Goal: Task Accomplishment & Management: Complete application form

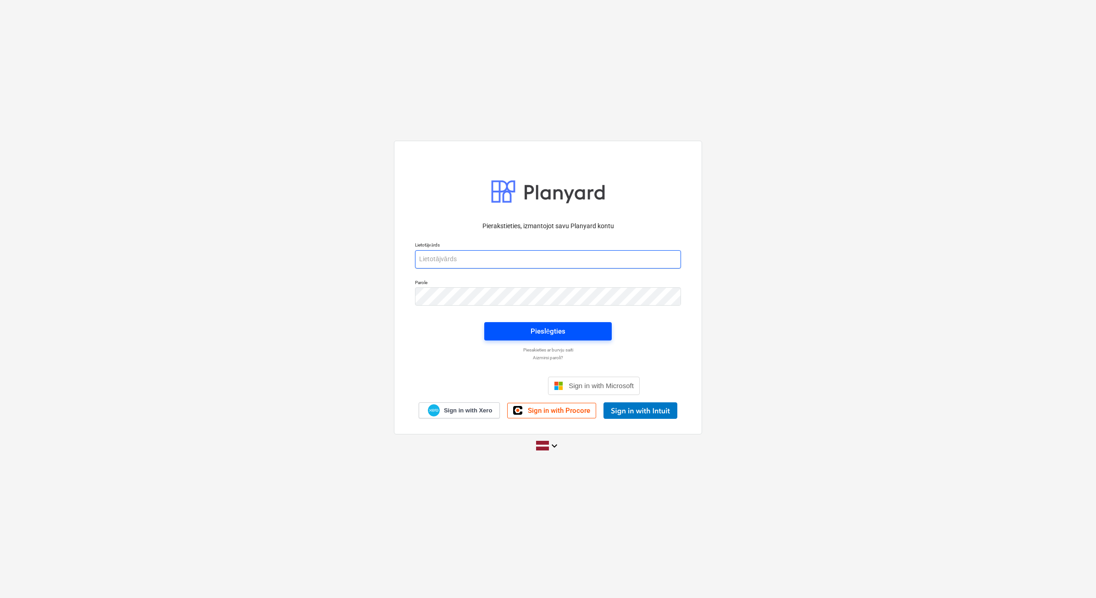
type input "beate.bardina@bonava.com"
click at [534, 332] on div "Pieslēgties" at bounding box center [548, 332] width 35 height 12
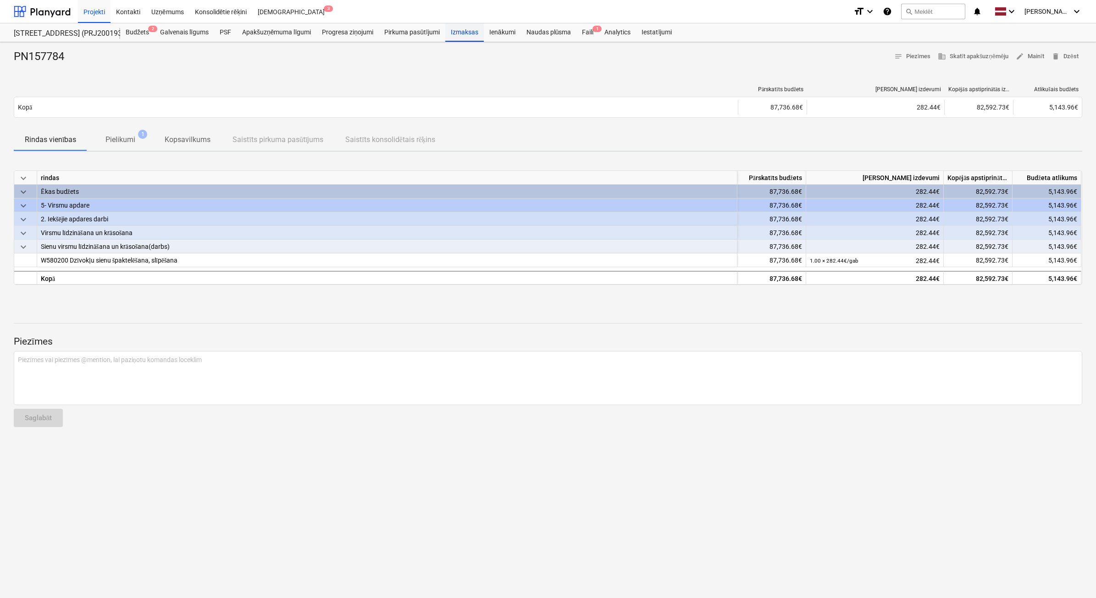
click at [468, 33] on div "Izmaksas" at bounding box center [464, 32] width 39 height 18
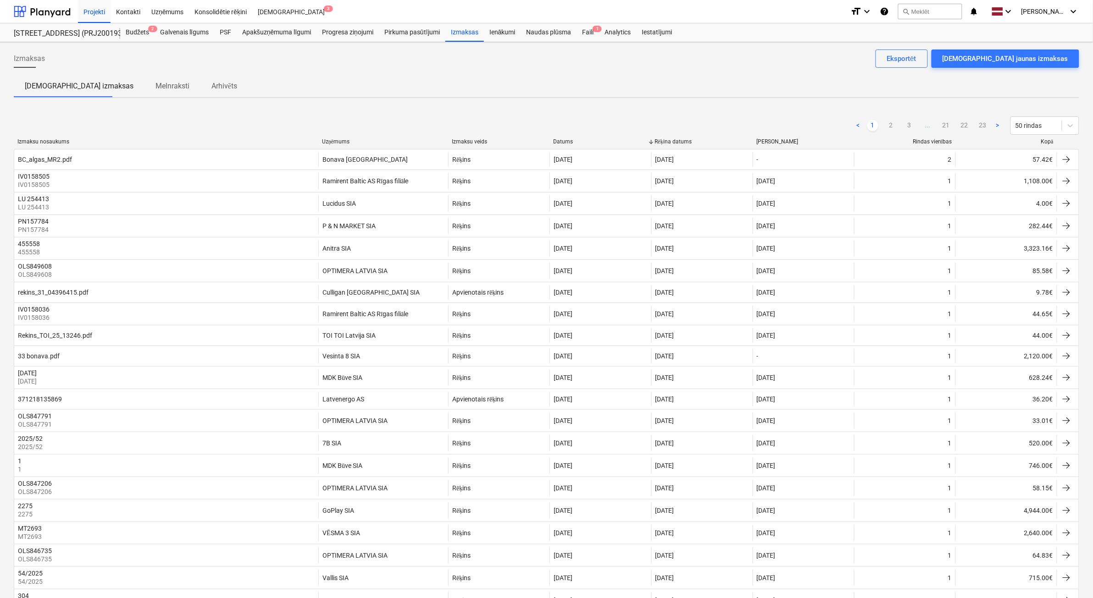
click at [1046, 141] on div "Kopā" at bounding box center [1006, 141] width 94 height 7
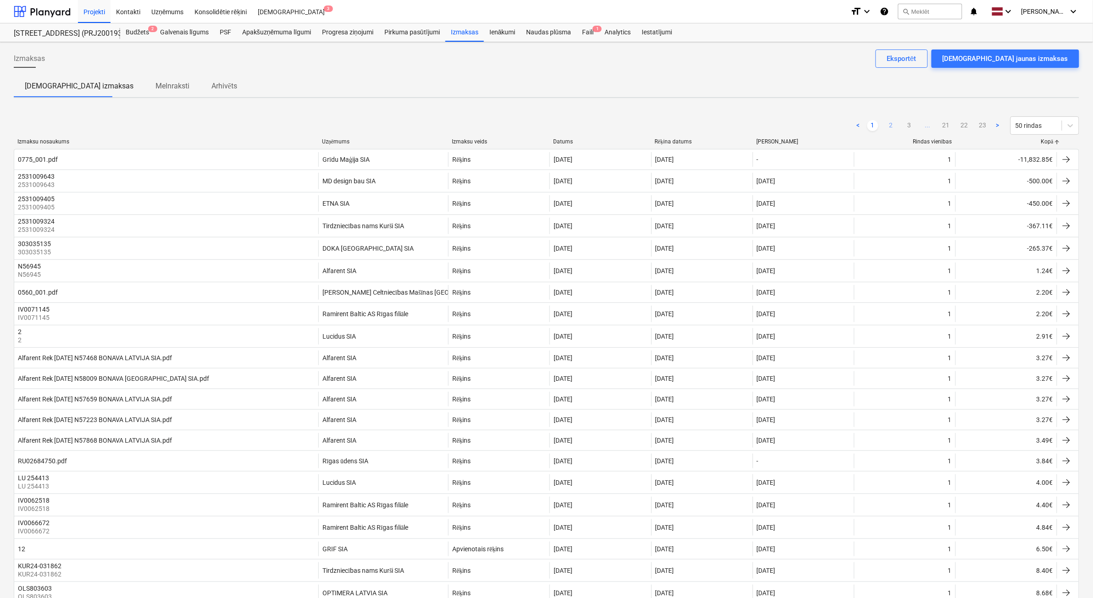
click at [892, 125] on link "2" at bounding box center [891, 125] width 11 height 11
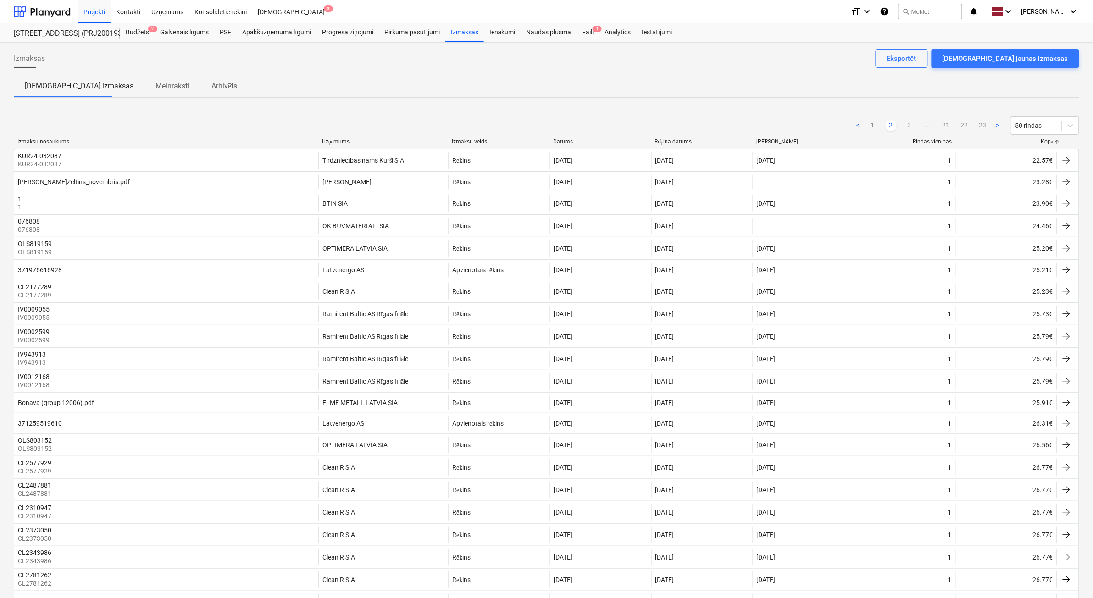
click at [895, 126] on link "2" at bounding box center [891, 125] width 11 height 11
click at [906, 125] on link "3" at bounding box center [909, 125] width 11 height 11
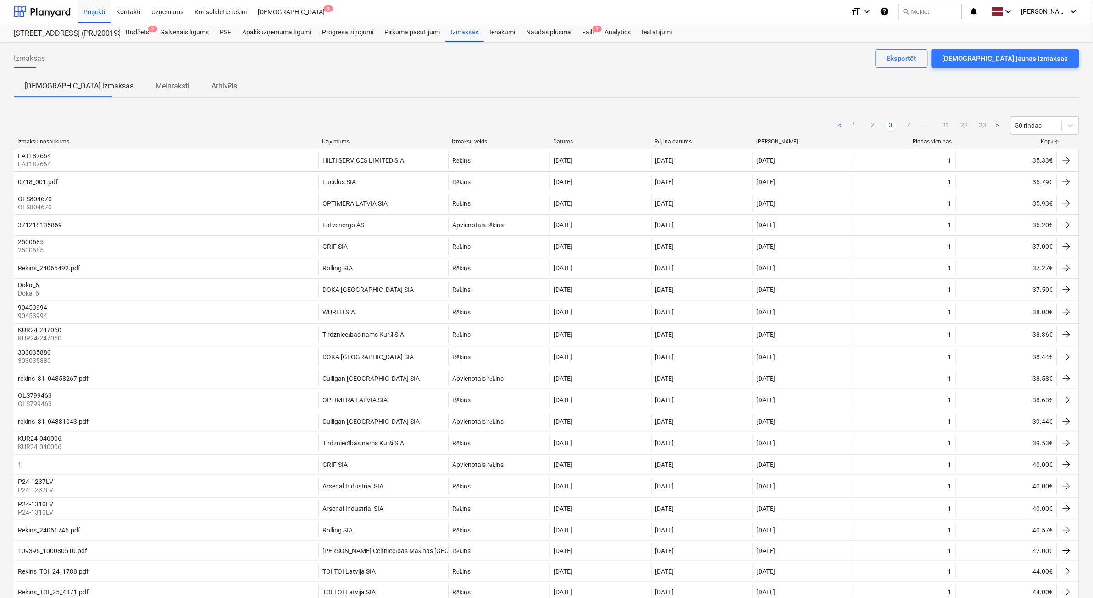
click at [906, 125] on link "4" at bounding box center [909, 125] width 11 height 11
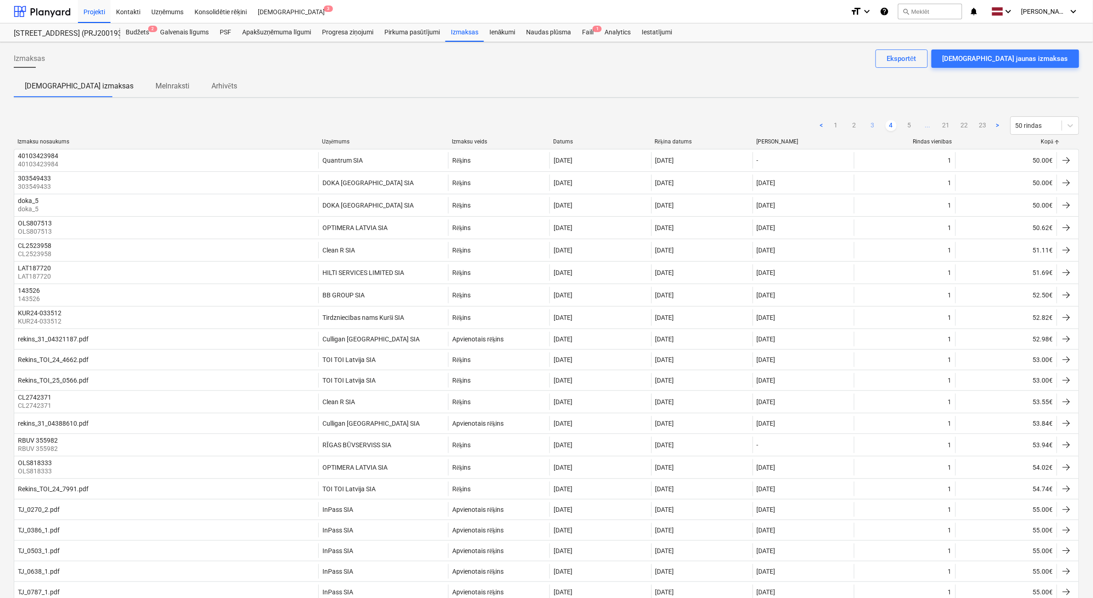
click at [906, 125] on link "5" at bounding box center [909, 125] width 11 height 11
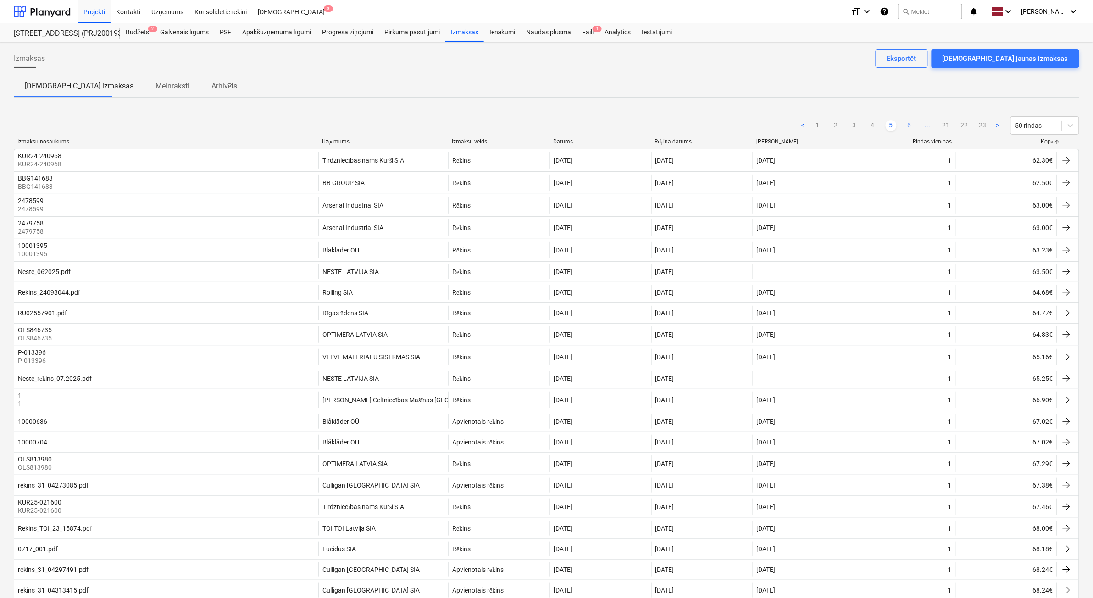
click at [909, 124] on link "6" at bounding box center [909, 125] width 11 height 11
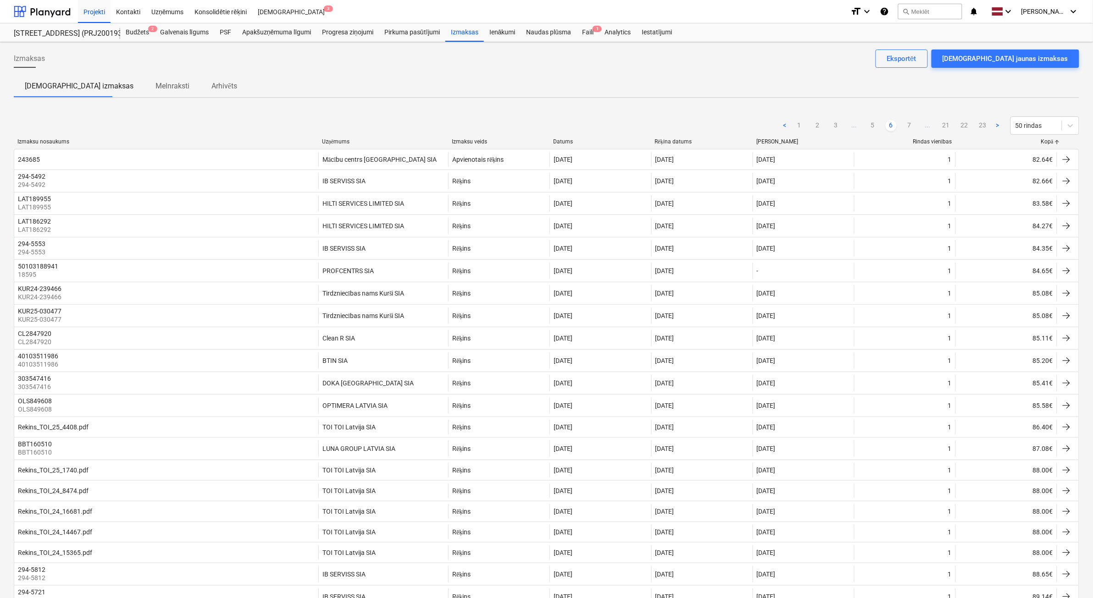
click at [909, 124] on link "7" at bounding box center [909, 125] width 11 height 11
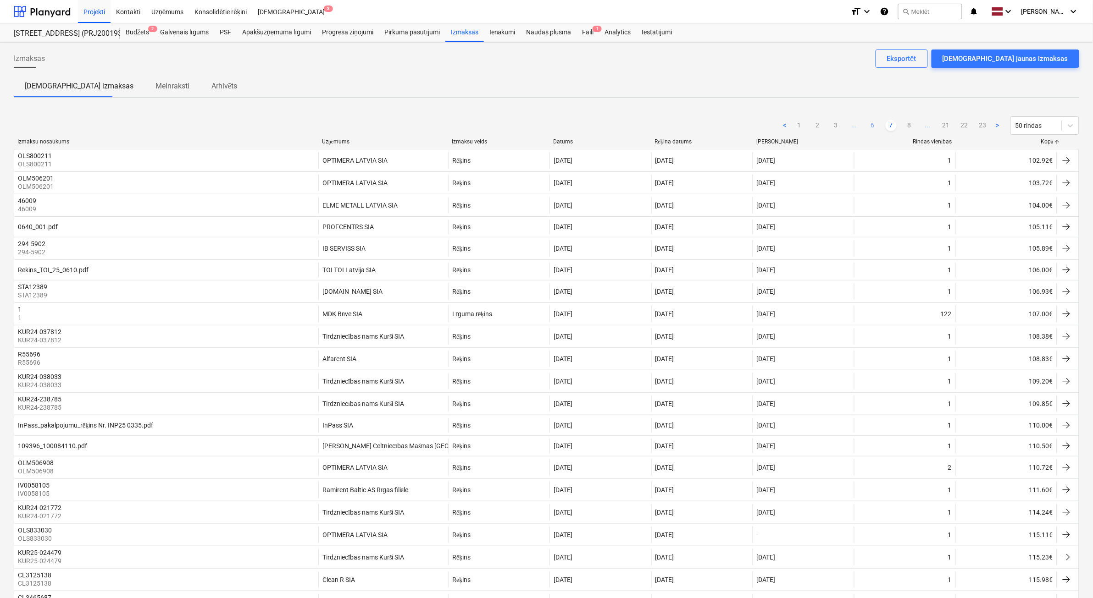
click at [909, 124] on link "8" at bounding box center [909, 125] width 11 height 11
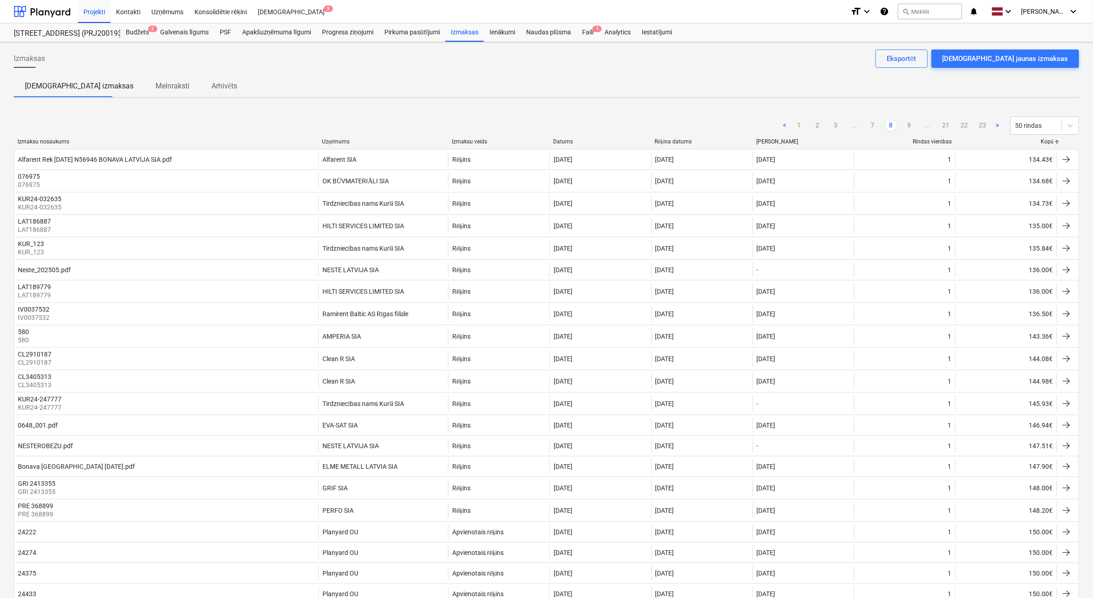
click at [909, 124] on link "9" at bounding box center [909, 125] width 11 height 11
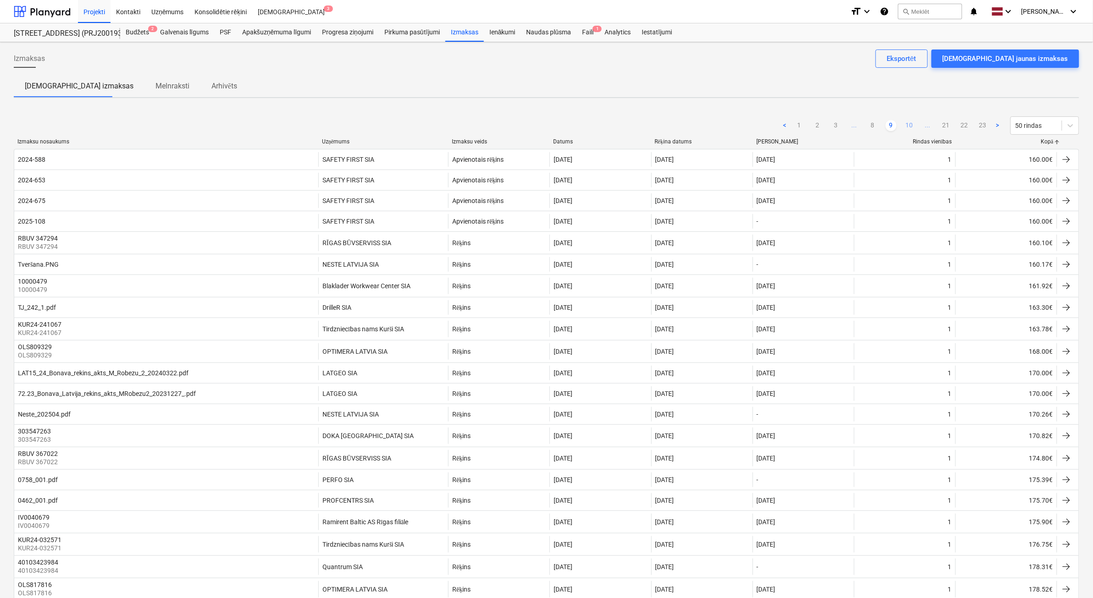
click at [911, 124] on link "10" at bounding box center [909, 125] width 11 height 11
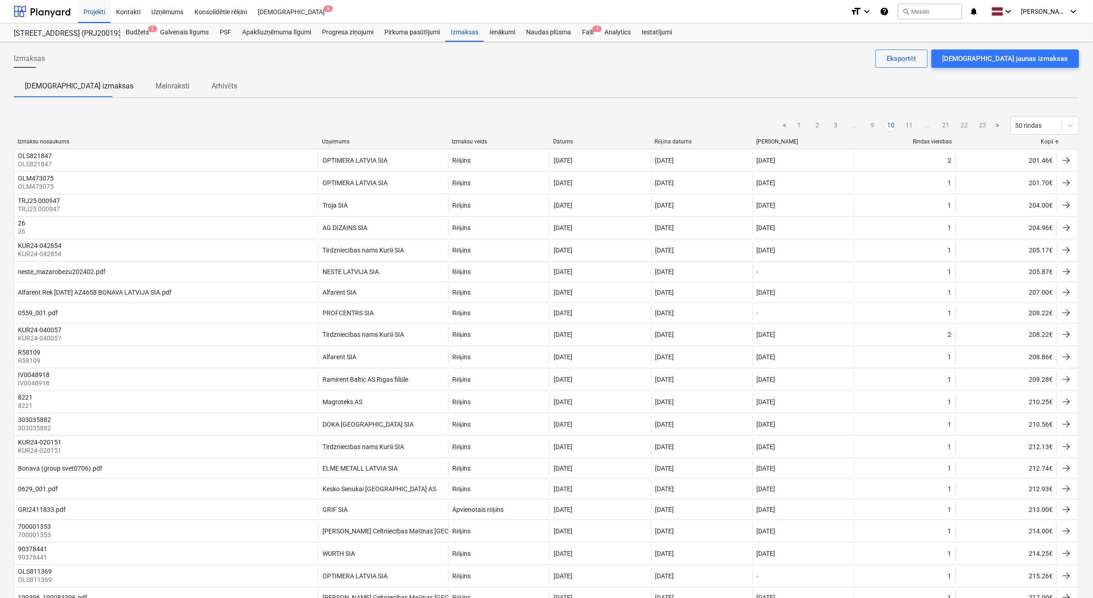
click at [911, 124] on link "11" at bounding box center [909, 125] width 11 height 11
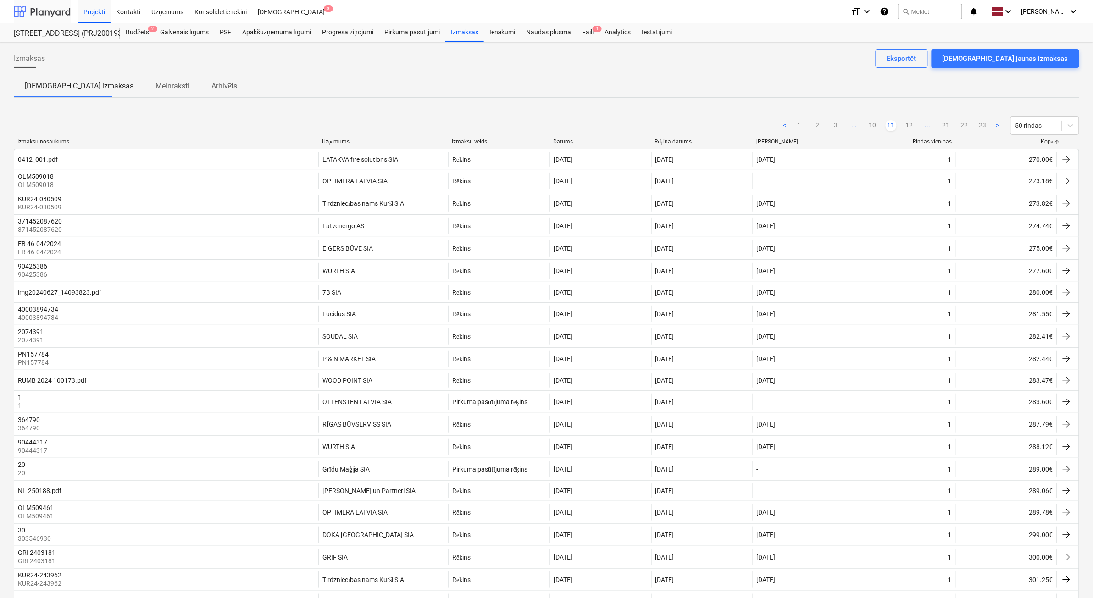
click at [51, 12] on div at bounding box center [42, 11] width 57 height 23
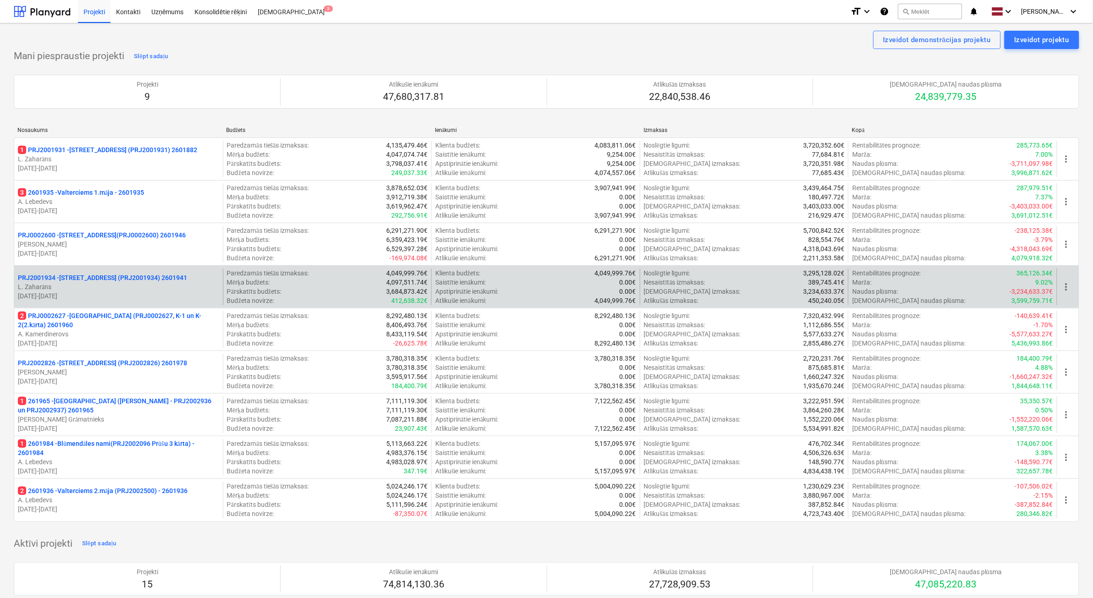
click at [159, 292] on p "01.11.2024 - 27.02.2026" at bounding box center [118, 296] width 201 height 9
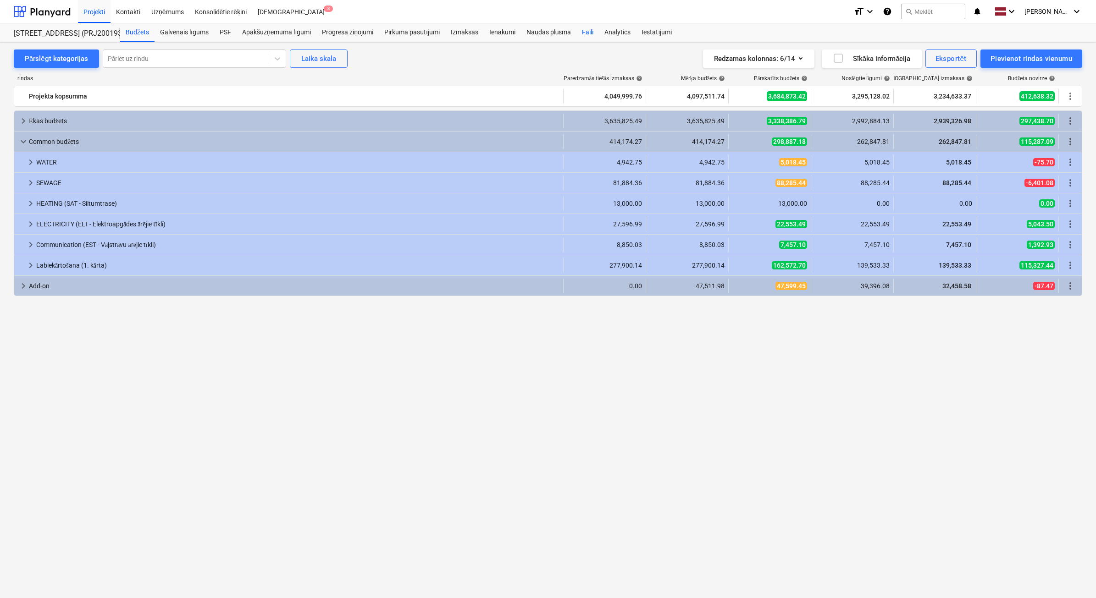
click at [583, 31] on div "Faili" at bounding box center [587, 32] width 22 height 18
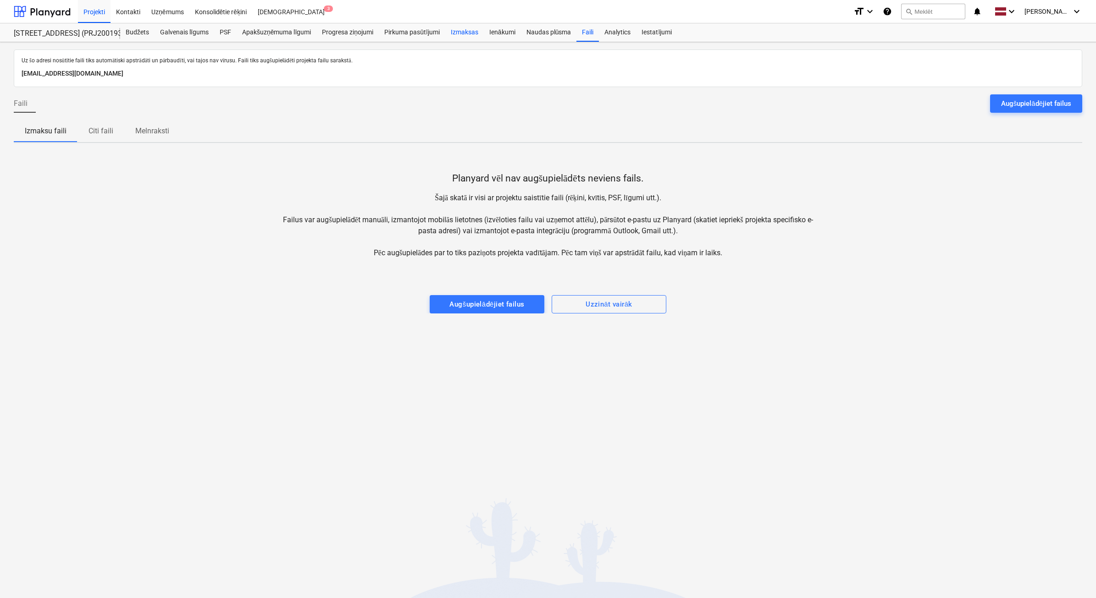
click at [477, 33] on div "Izmaksas" at bounding box center [464, 32] width 39 height 18
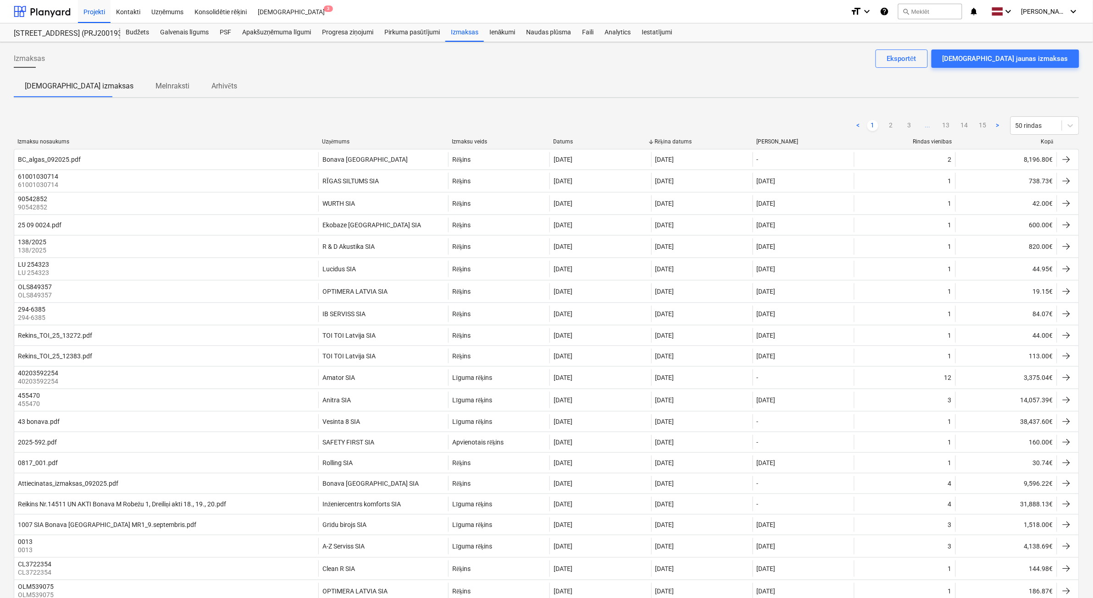
click at [1042, 140] on div "Kopā" at bounding box center [1006, 141] width 94 height 7
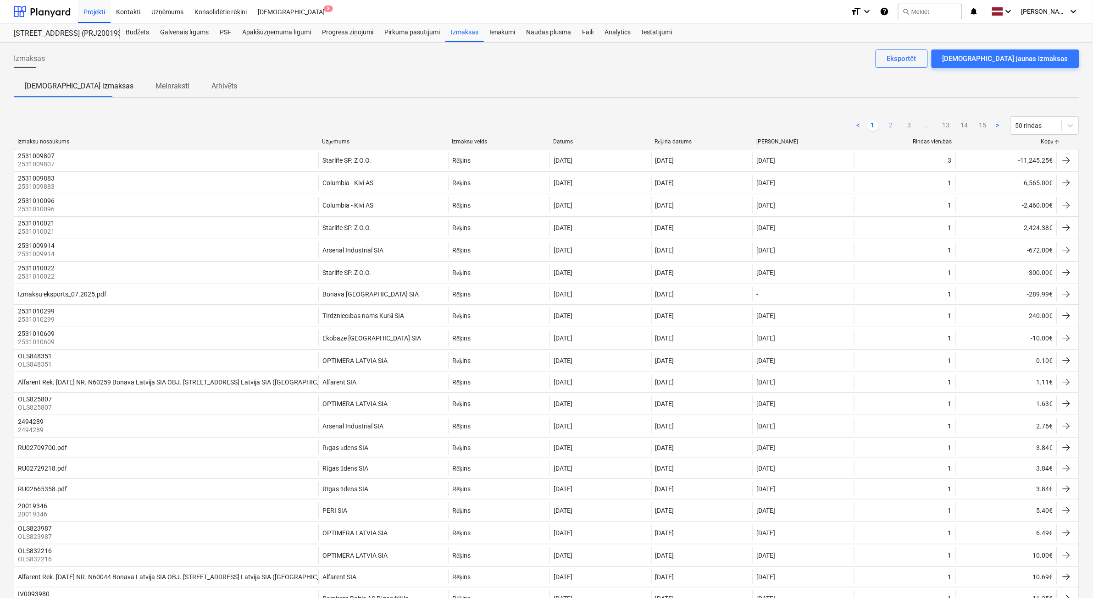
click at [891, 126] on link "2" at bounding box center [891, 125] width 11 height 11
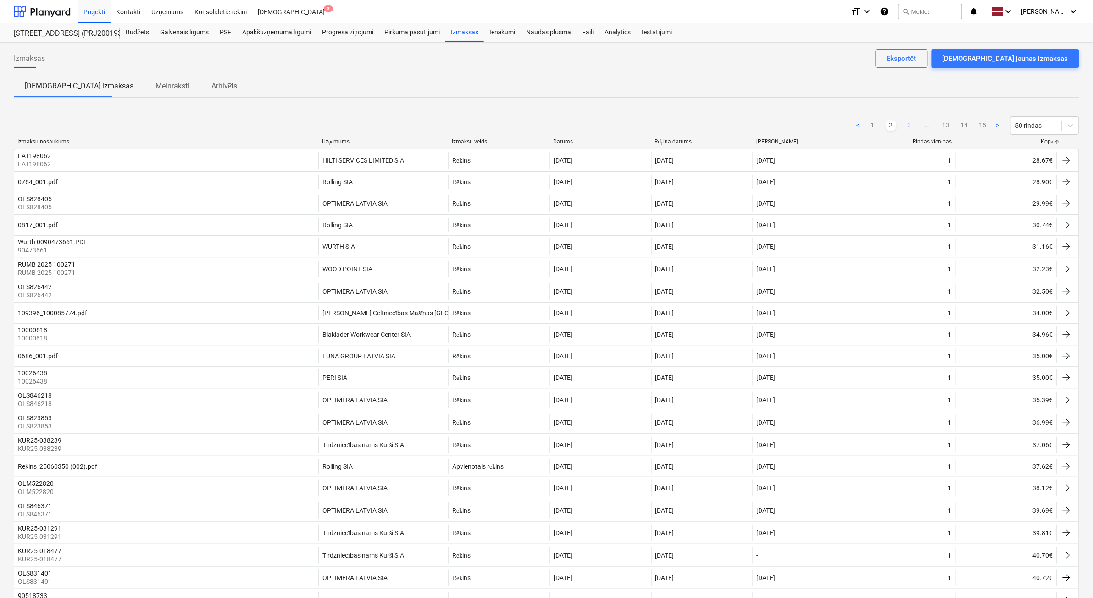
click at [909, 127] on link "3" at bounding box center [909, 125] width 11 height 11
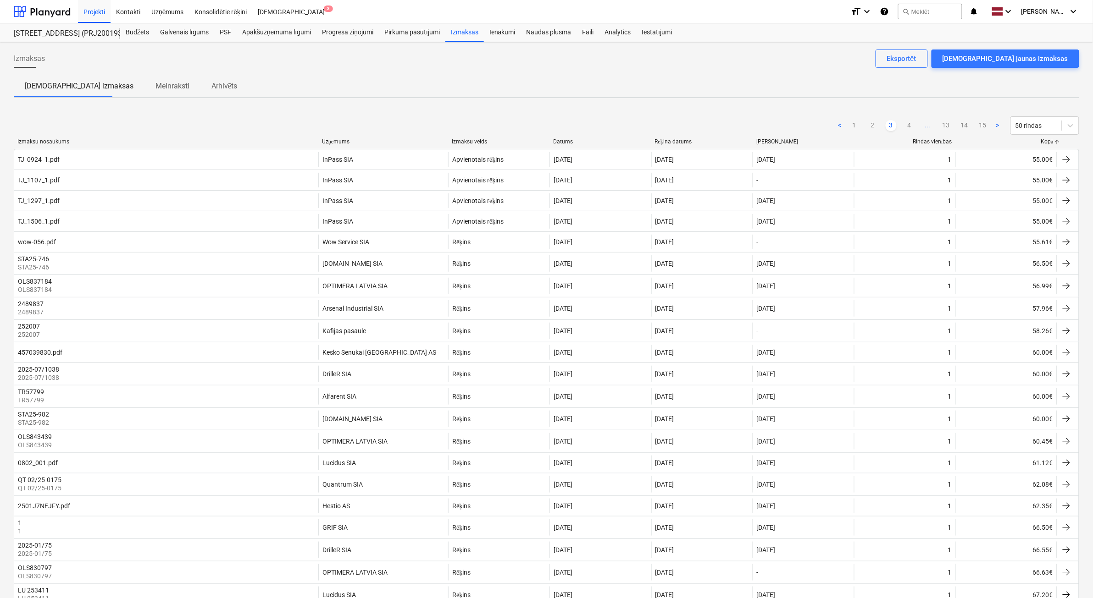
click at [909, 127] on link "4" at bounding box center [909, 125] width 11 height 11
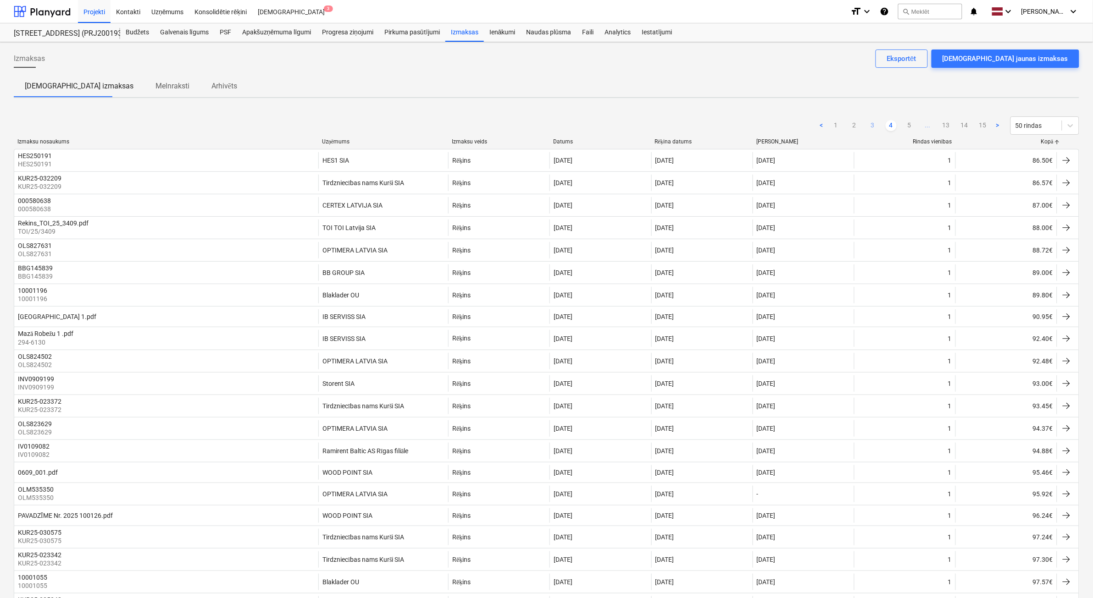
click at [909, 127] on link "5" at bounding box center [909, 125] width 11 height 11
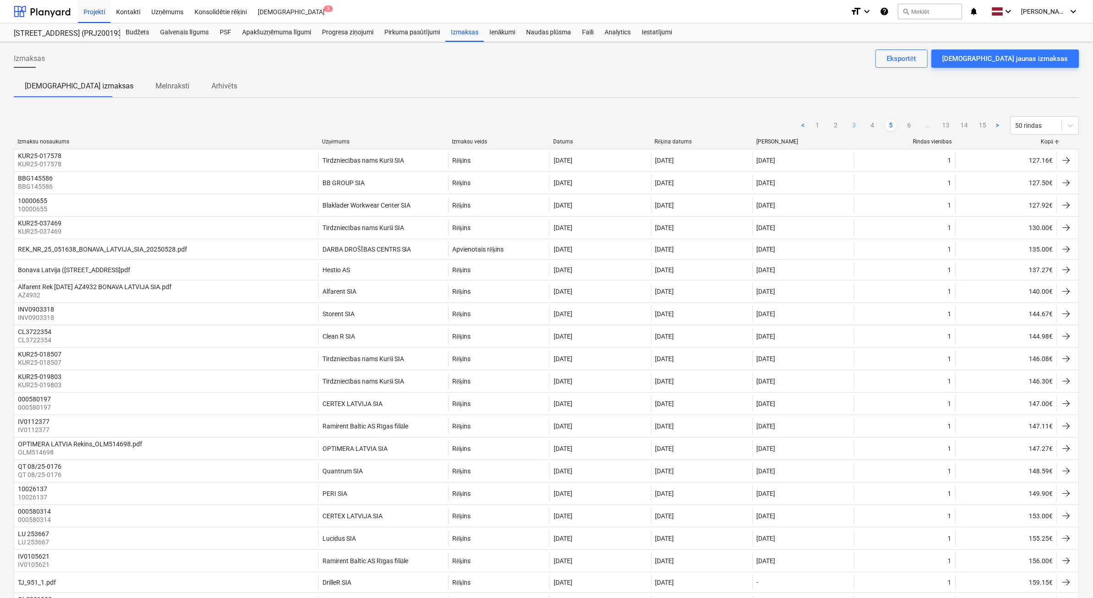
click at [909, 127] on link "6" at bounding box center [909, 125] width 11 height 11
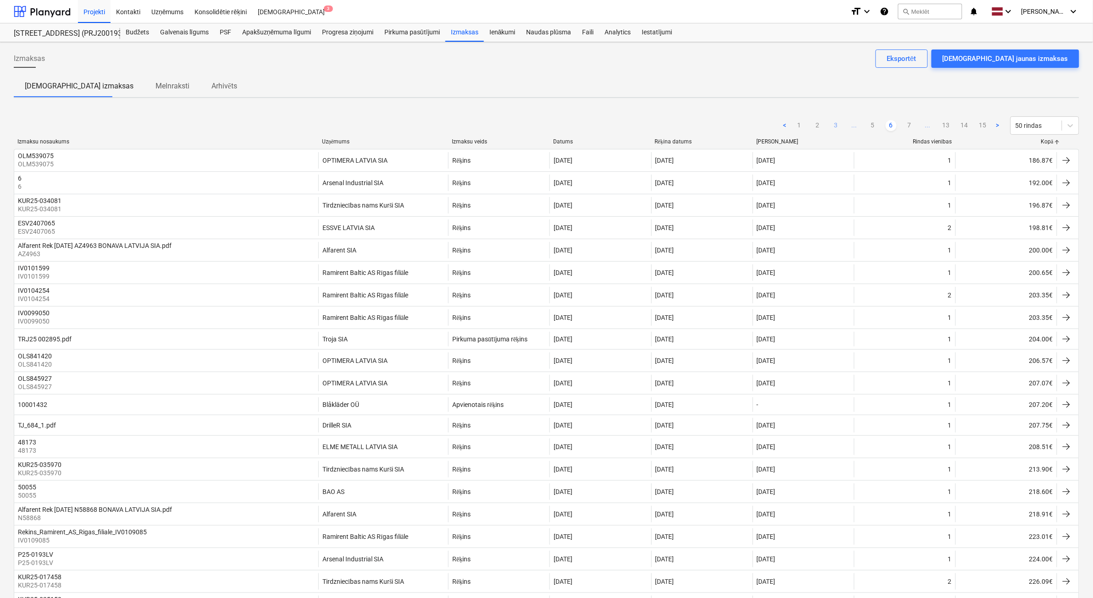
click at [909, 127] on link "7" at bounding box center [909, 125] width 11 height 11
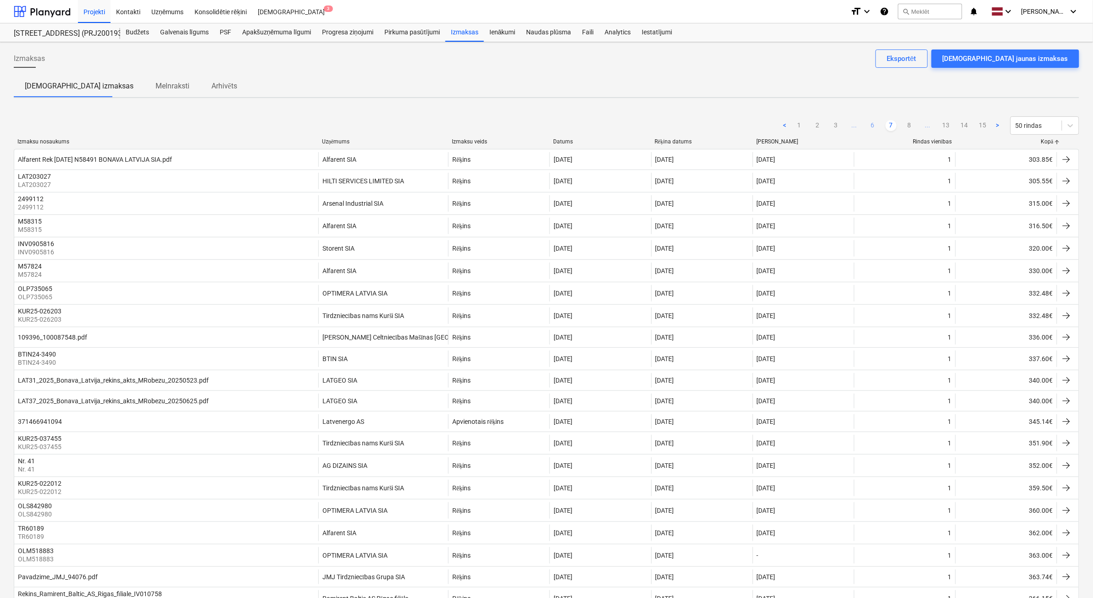
click at [877, 125] on link "6" at bounding box center [872, 125] width 11 height 11
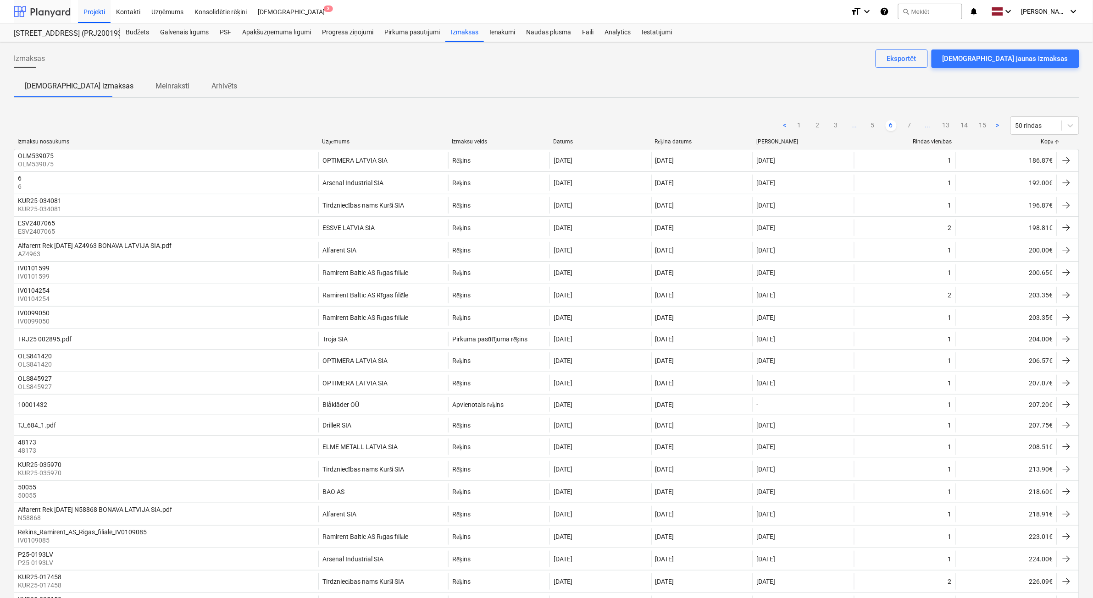
click at [37, 13] on div at bounding box center [42, 11] width 57 height 23
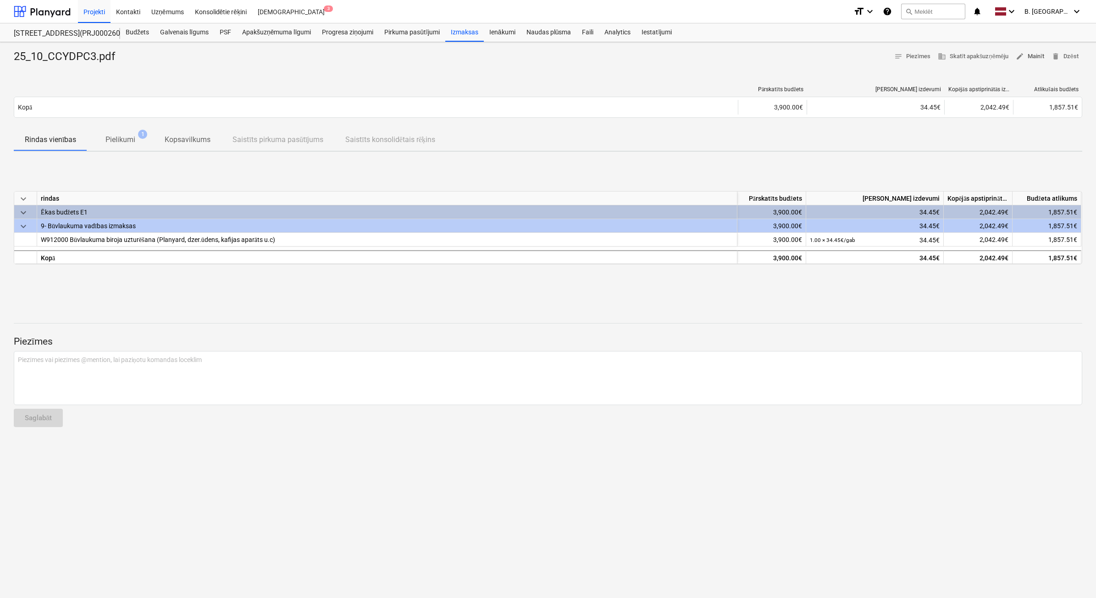
click at [1041, 58] on span "edit Mainīt" at bounding box center [1030, 56] width 28 height 11
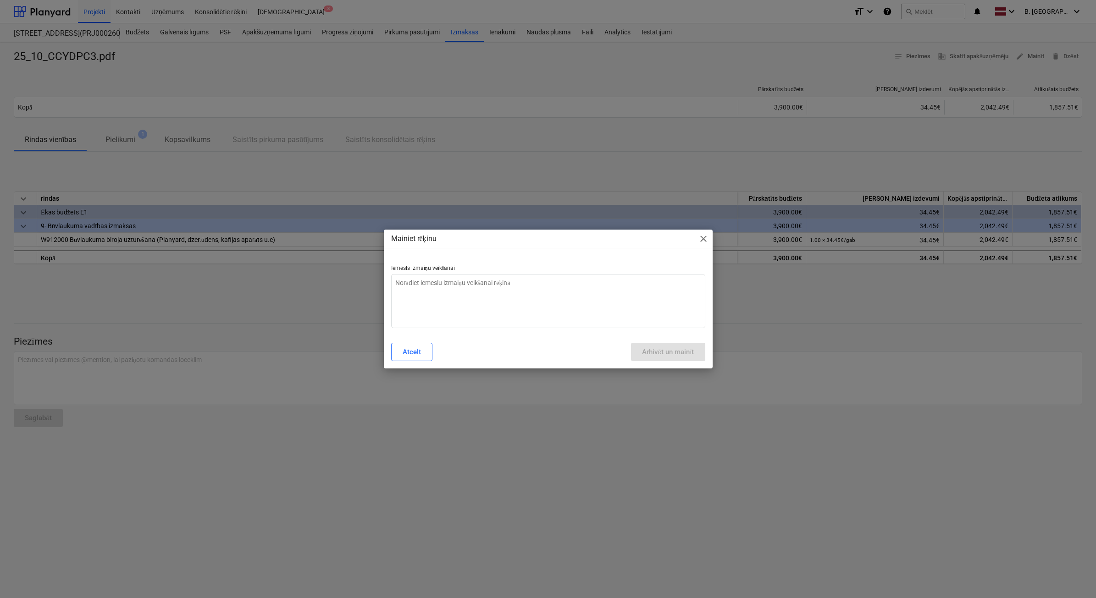
type textarea "x"
click at [512, 303] on textarea at bounding box center [548, 301] width 314 height 54
type textarea "N"
type textarea "x"
type textarea "Ne"
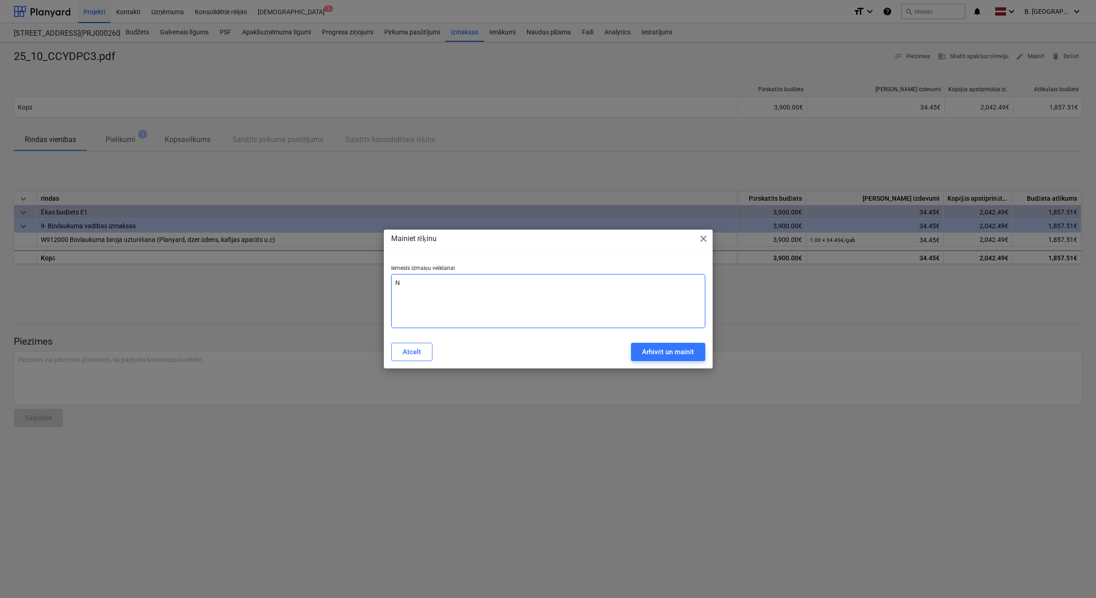
type textarea "x"
type textarea "Nep"
type textarea "x"
type textarea "Nepa"
type textarea "x"
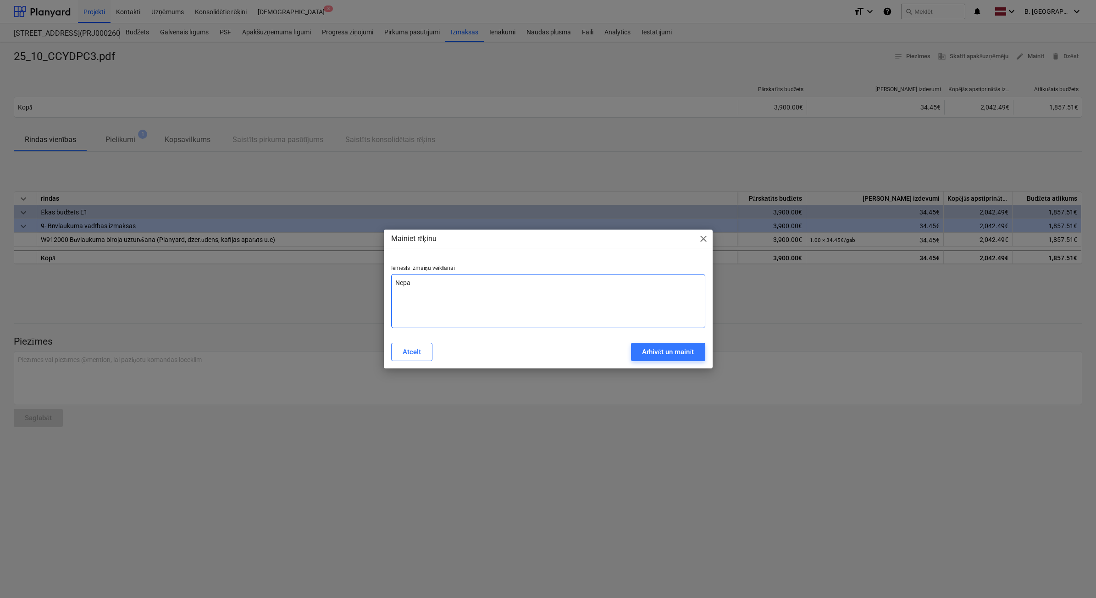
type textarea "Nepar"
type textarea "x"
type textarea "Nepare"
type textarea "x"
type textarea "Neparei"
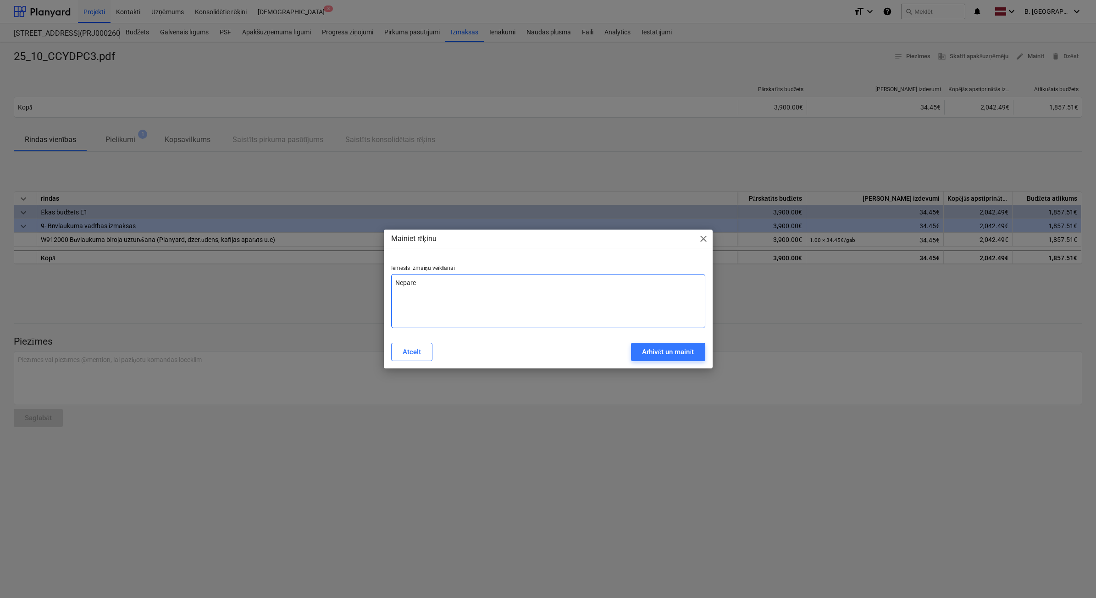
type textarea "x"
type textarea "Nepareiz"
type textarea "x"
type textarea "Nepareiza"
type textarea "x"
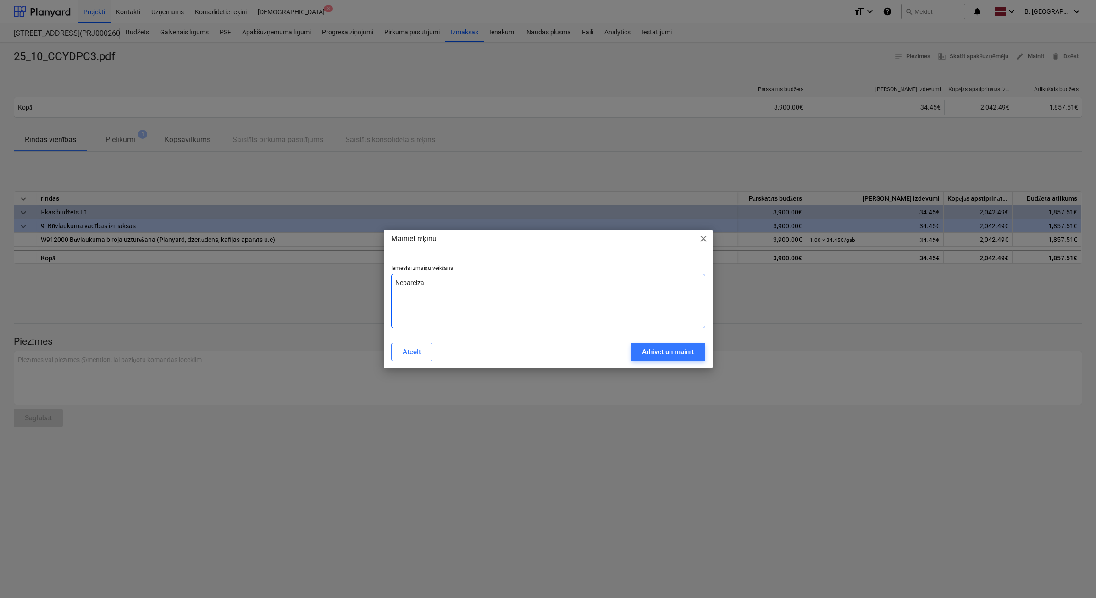
type textarea "Nepareiza"
type textarea "x"
type textarea "Nepareiza ds"
type textarea "x"
type textarea "Nepareiza d"
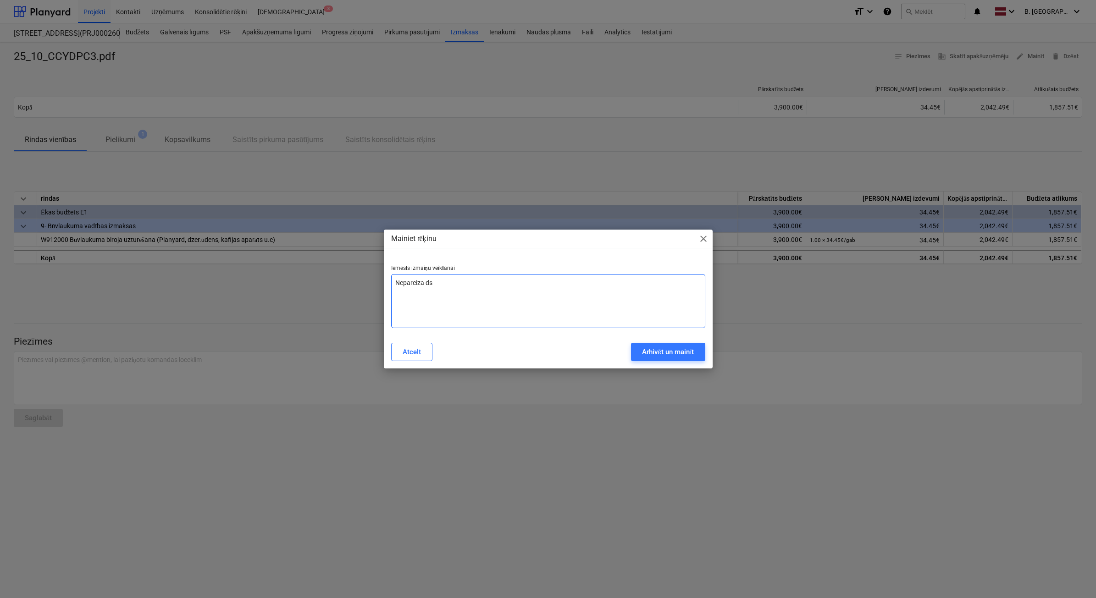
type textarea "x"
type textarea "Nepareiza"
type textarea "x"
type textarea "Nepareiza n"
type textarea "x"
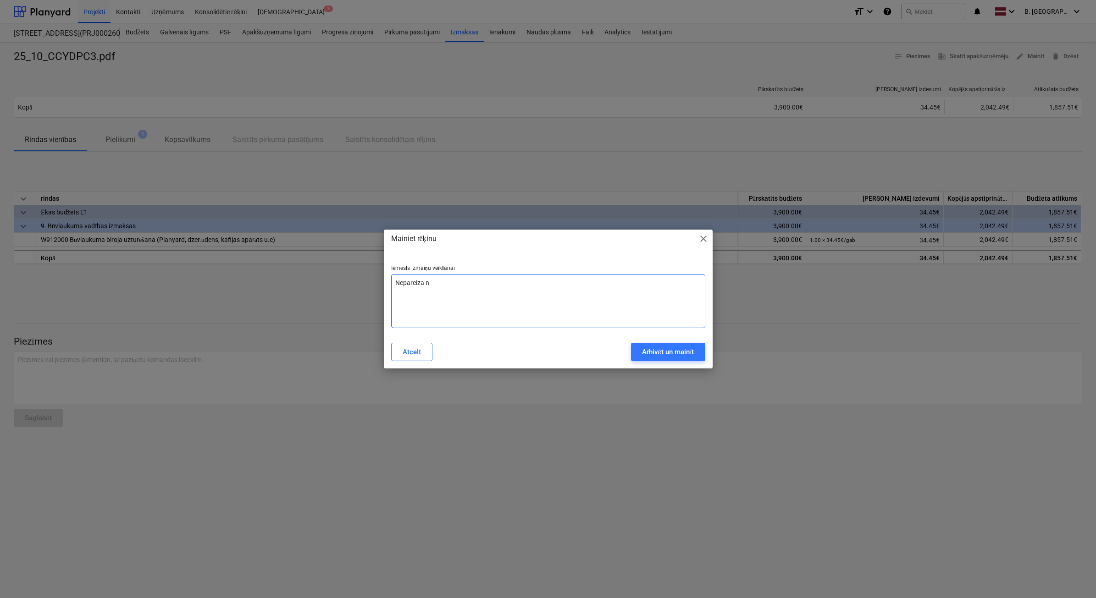
type textarea "Nepareiza ne"
type textarea "x"
type textarea "Nepareiza net"
type textarea "x"
type textarea "Nepareiza neto"
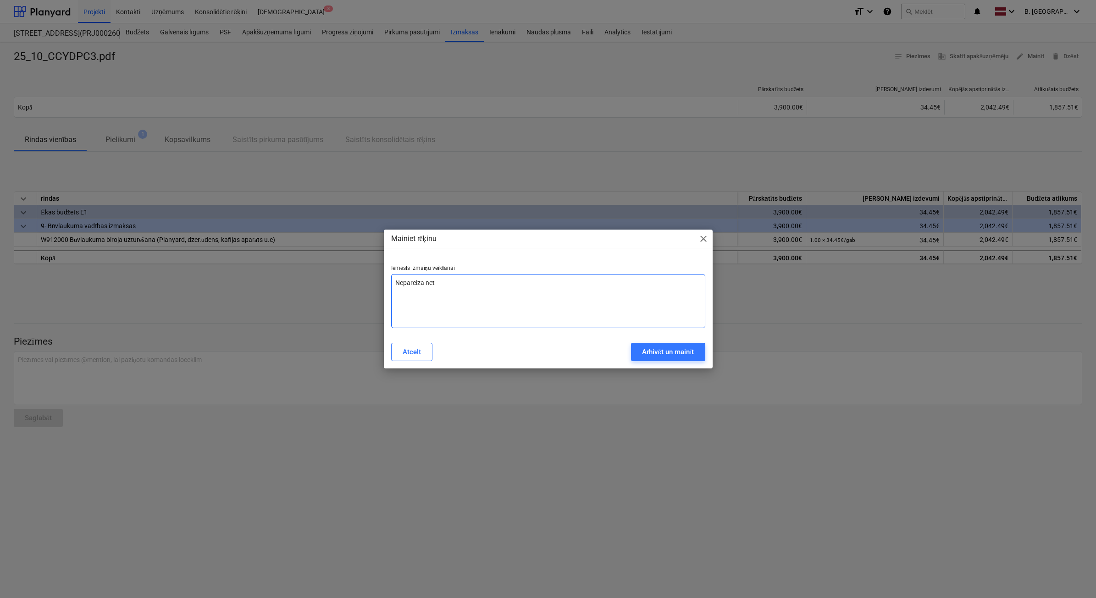
type textarea "x"
type textarea "Nepareiza neto"
type textarea "x"
type textarea "Nepareiza neto s"
type textarea "x"
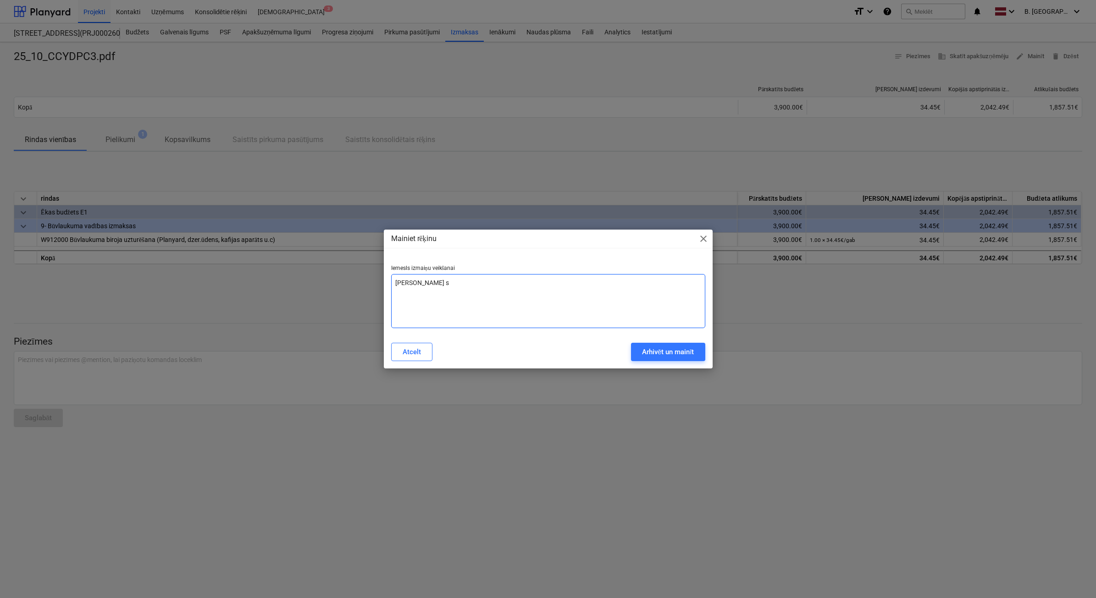
type textarea "Nepareiza neto su"
type textarea "x"
type textarea "Nepareiza neto sum"
type textarea "x"
type textarea "Nepareiza neto summ"
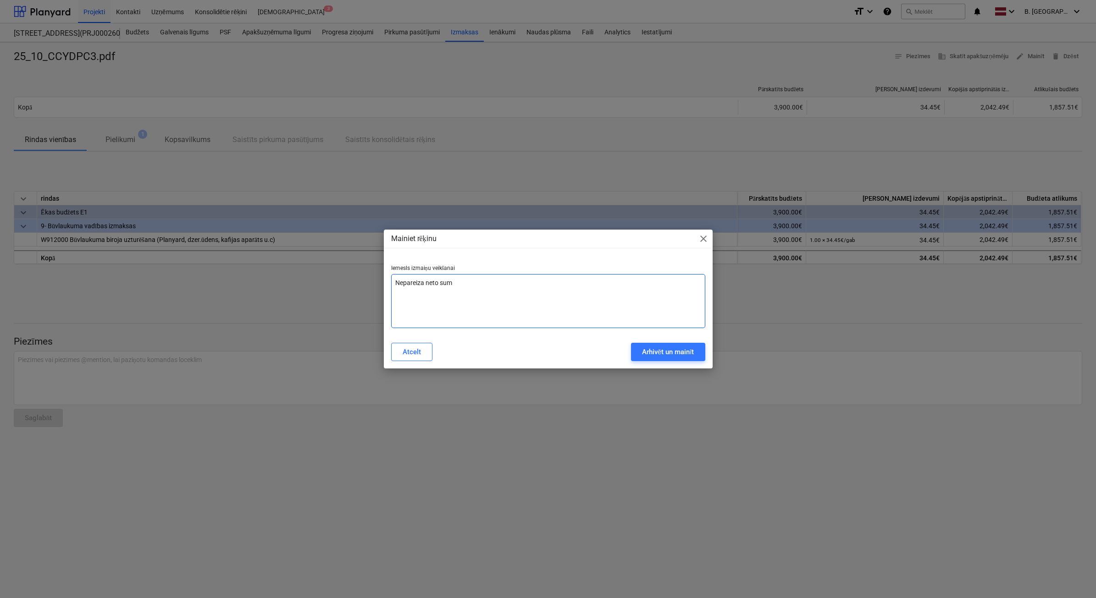
type textarea "x"
type textarea "Nepareiza neto summa"
type textarea "x"
type textarea "Nepareiza neto summa"
click at [686, 363] on div "Atcelt Arhivēt un mainīt" at bounding box center [548, 352] width 325 height 26
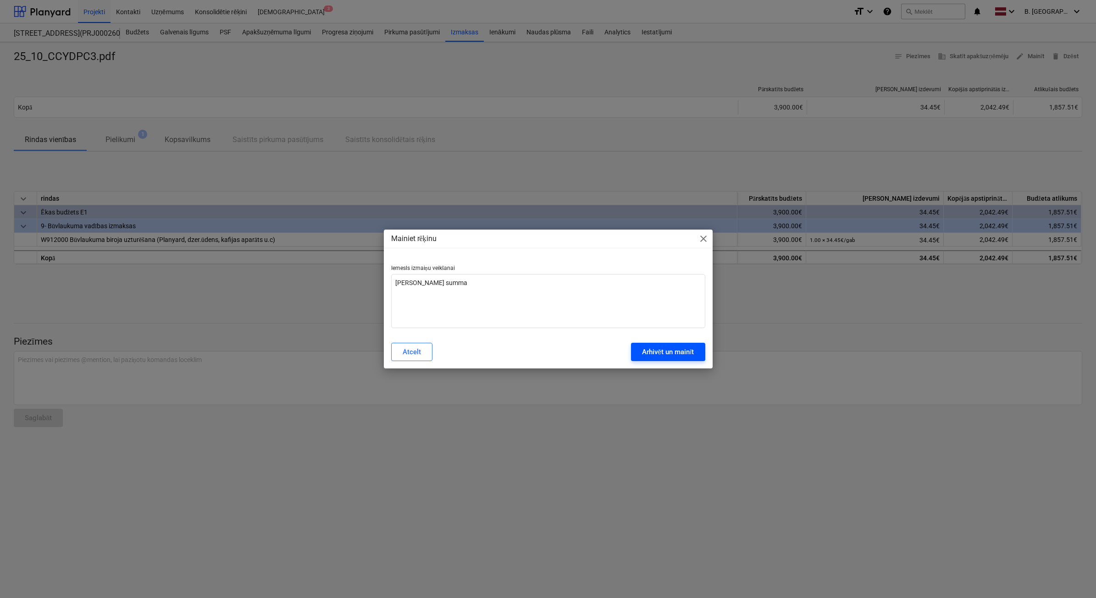
click at [679, 359] on button "Arhivēt un mainīt" at bounding box center [668, 352] width 74 height 18
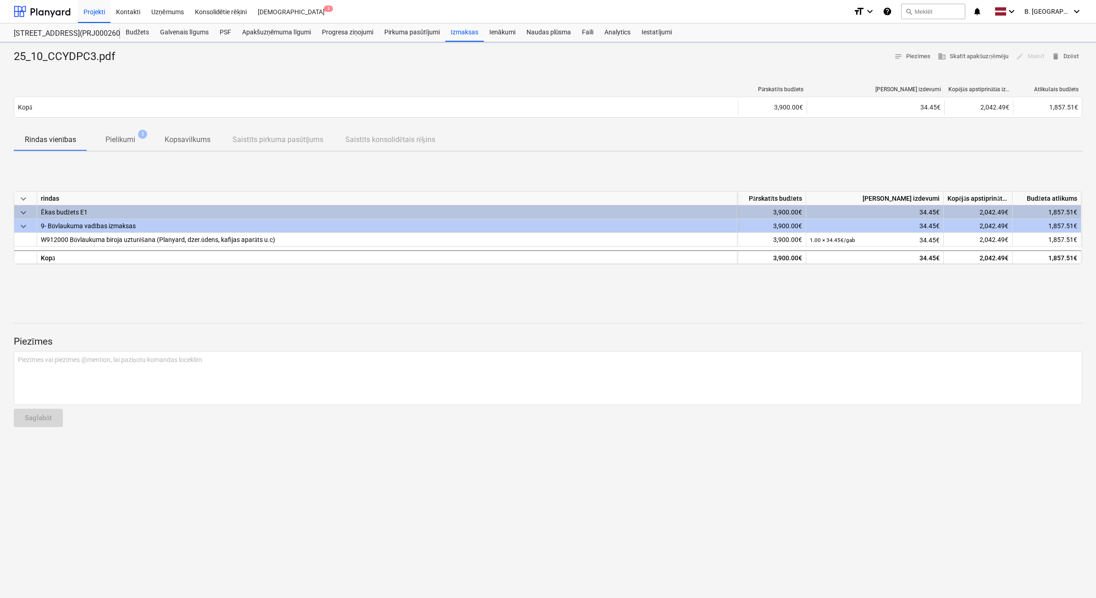
type textarea "x"
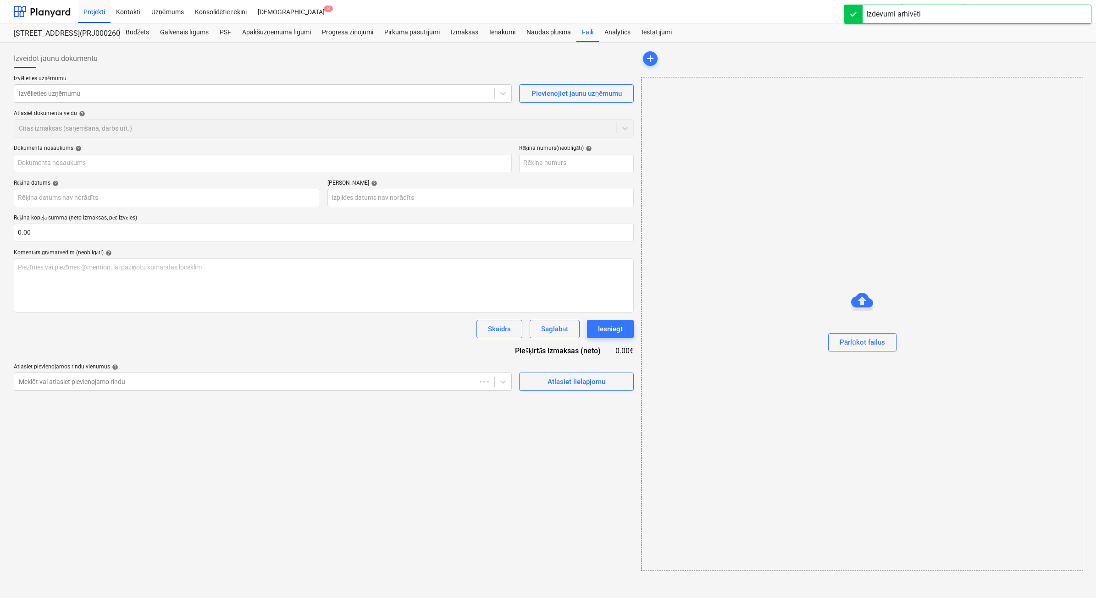
type input "25_10_CCYDPC3.pdf"
type input "07 Oct 2025"
type input "21 Oct 2025"
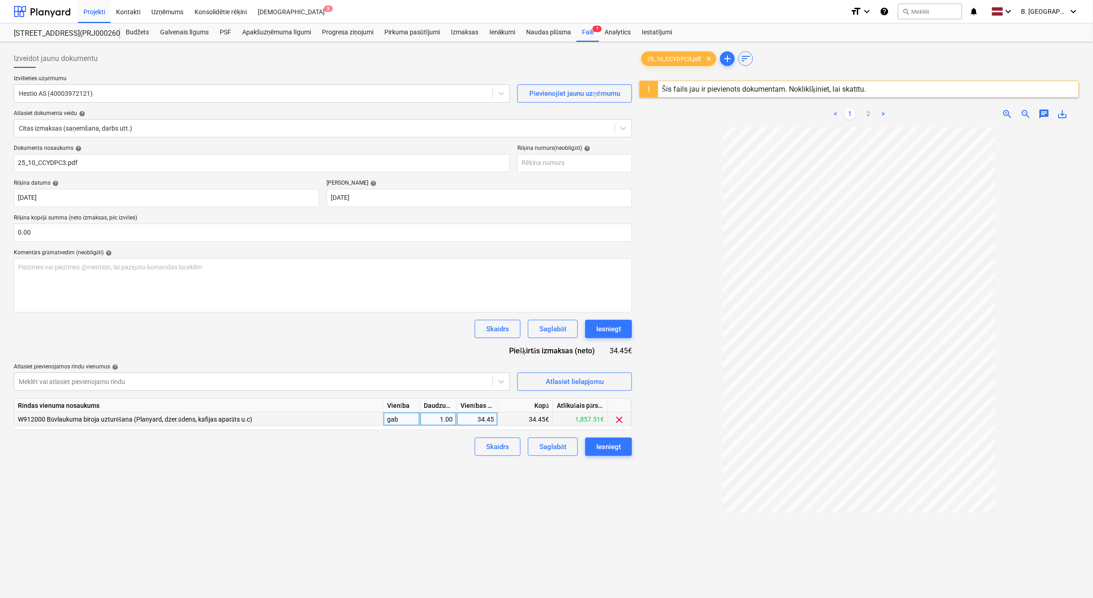
click at [489, 418] on div "34.45" at bounding box center [476, 420] width 33 height 14
type input "38.79"
click at [615, 450] on div "Iesniegt" at bounding box center [608, 447] width 25 height 12
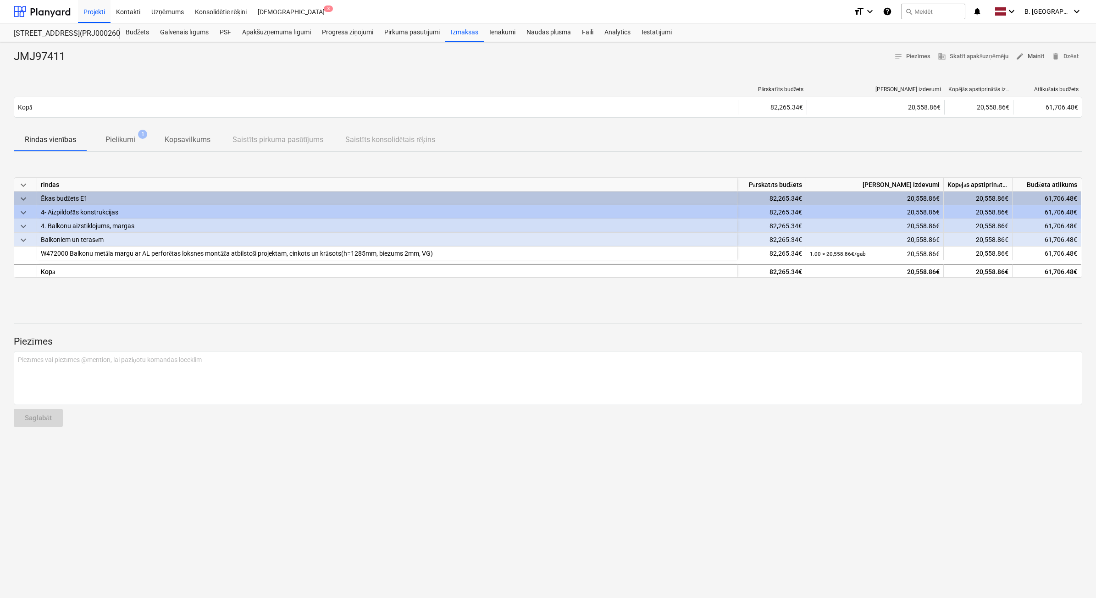
click at [1030, 53] on span "edit Mainīt" at bounding box center [1030, 56] width 28 height 11
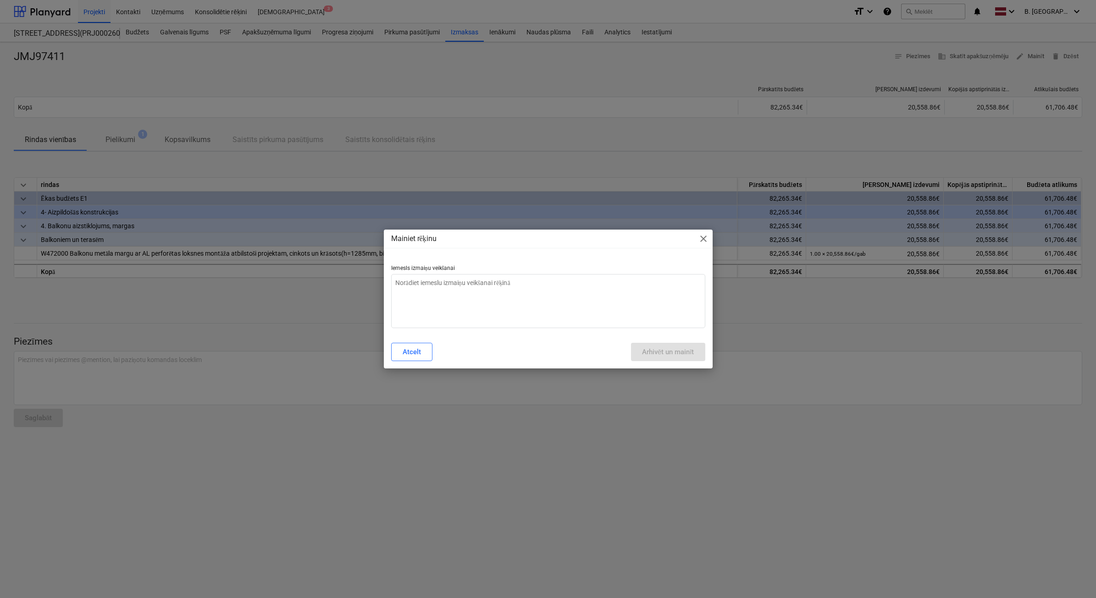
type textarea "x"
click at [580, 310] on textarea at bounding box center [548, 301] width 314 height 54
type textarea "N"
type textarea "x"
type textarea "Ne"
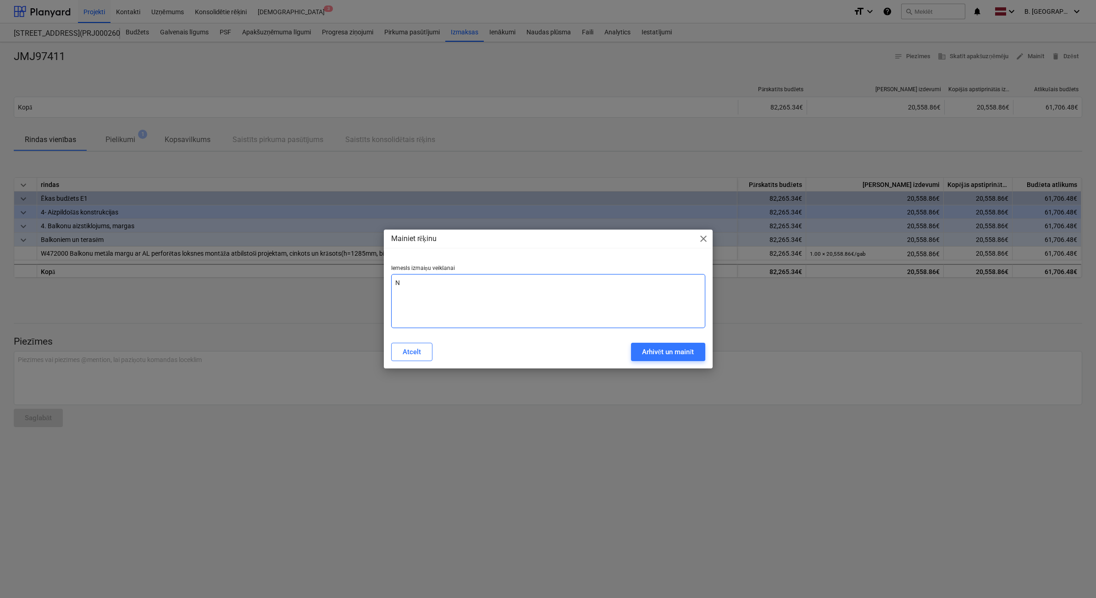
type textarea "x"
type textarea "Nep"
type textarea "x"
type textarea "Nepa"
type textarea "x"
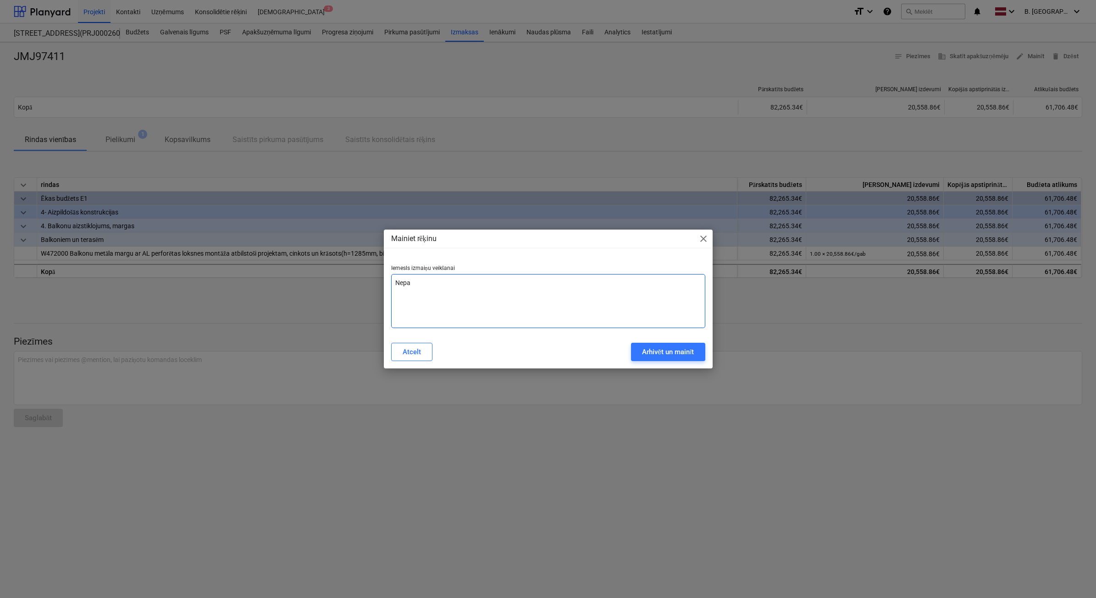
type textarea "Nepar"
type textarea "x"
type textarea "Nepare"
type textarea "x"
type textarea "Neparei"
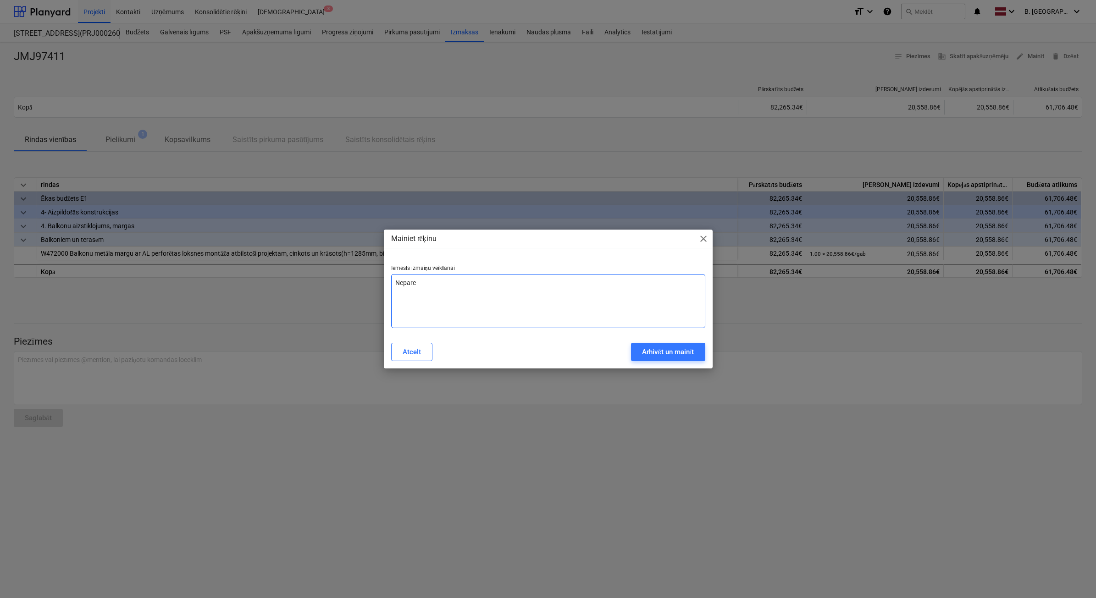
type textarea "x"
type textarea "Nepareiz"
type textarea "x"
type textarea "Nepareiza"
type textarea "x"
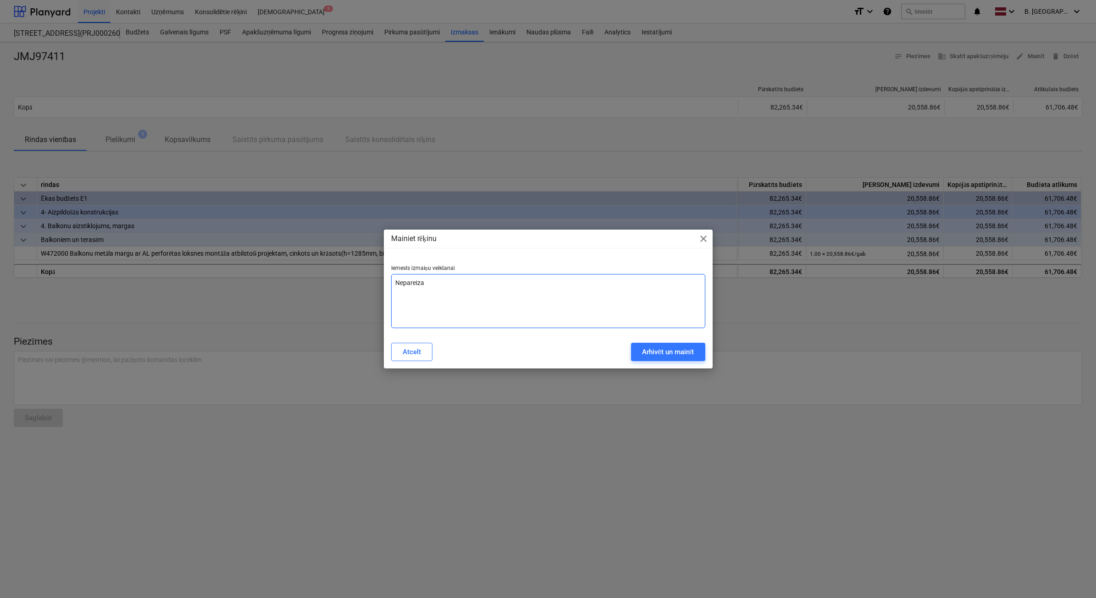
type textarea "Nepareiza"
type textarea "x"
type textarea "Nepareiza n"
type textarea "x"
type textarea "Nepareiza ne"
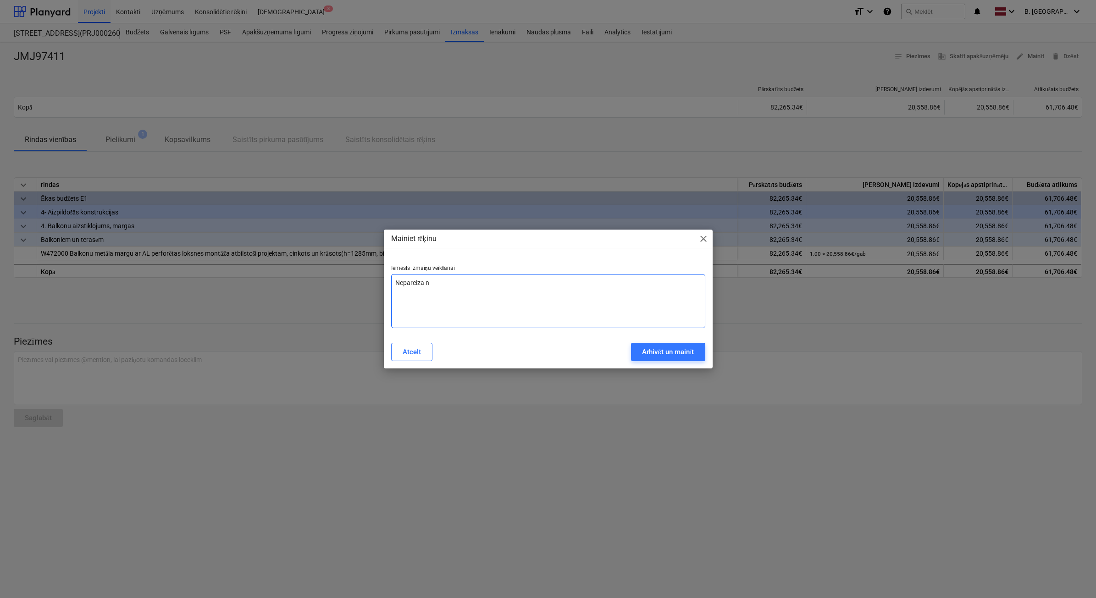
type textarea "x"
type textarea "Nepareiza net"
type textarea "x"
type textarea "Nepareiza net"
type textarea "x"
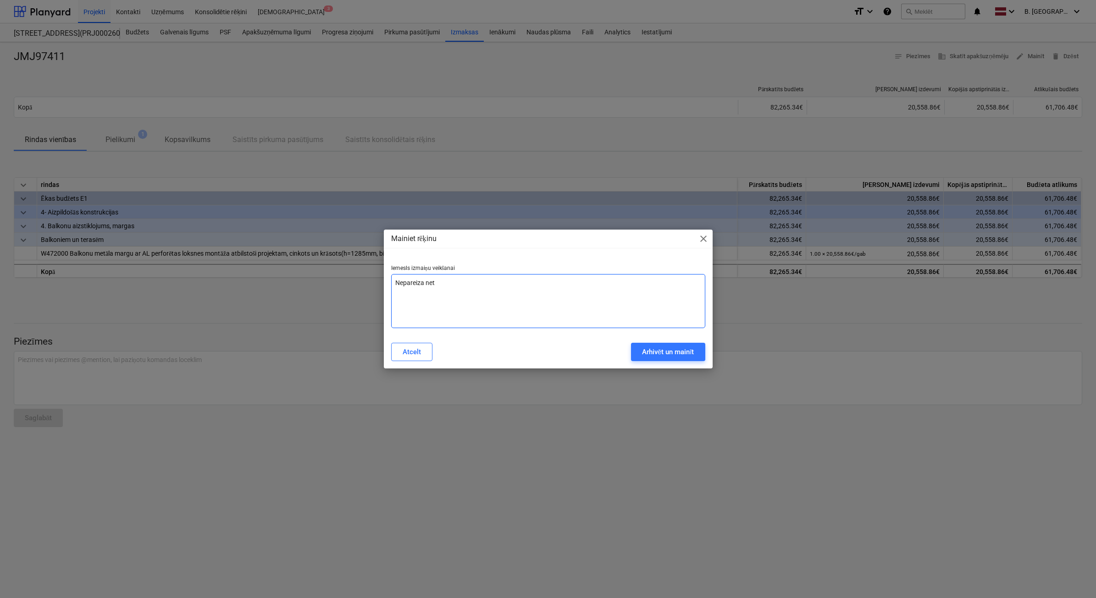
type textarea "Nepareiza net s"
type textarea "x"
type textarea "Nepareiza net su"
type textarea "x"
type textarea "Nepareiza net sum"
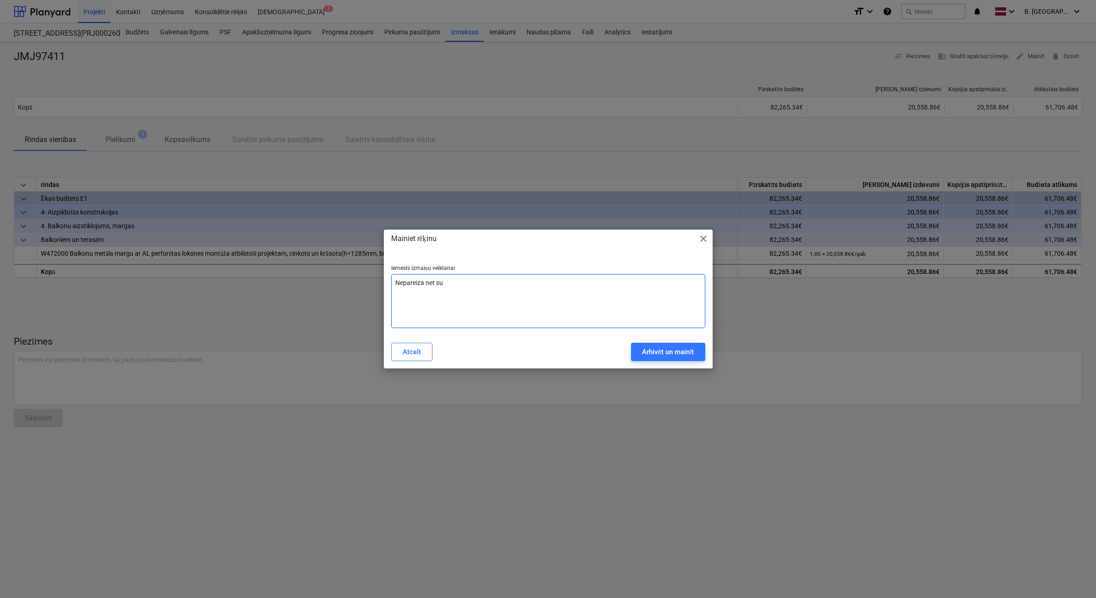
type textarea "x"
type textarea "Nepareiza net summ"
type textarea "x"
type textarea "Nepareiza net summa"
type textarea "x"
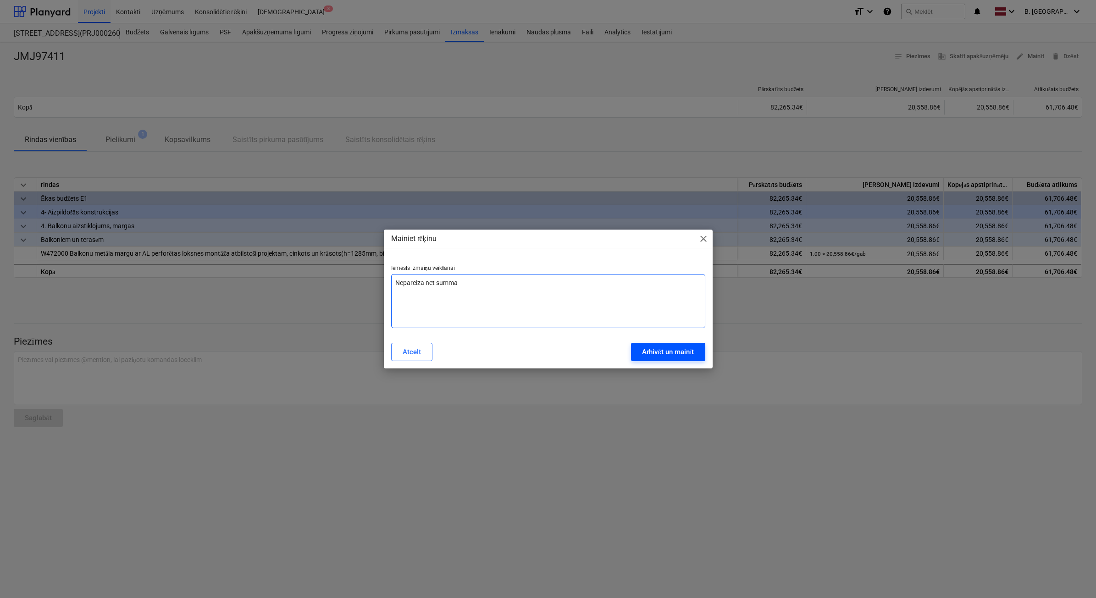
type textarea "Nepareiza net summa"
click at [663, 359] on button "Arhivēt un mainīt" at bounding box center [668, 352] width 74 height 18
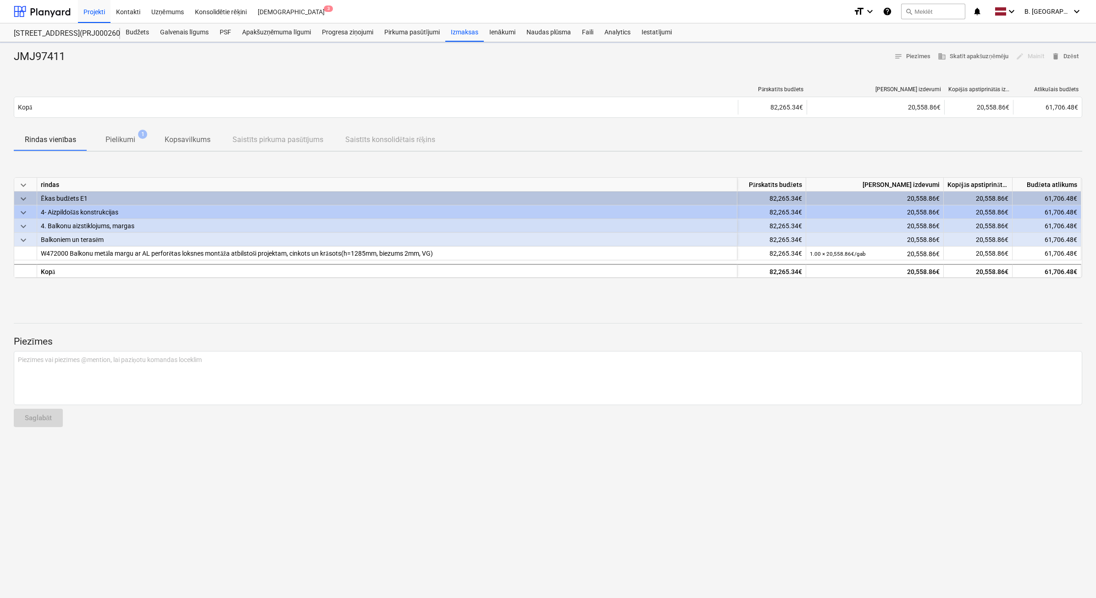
type textarea "x"
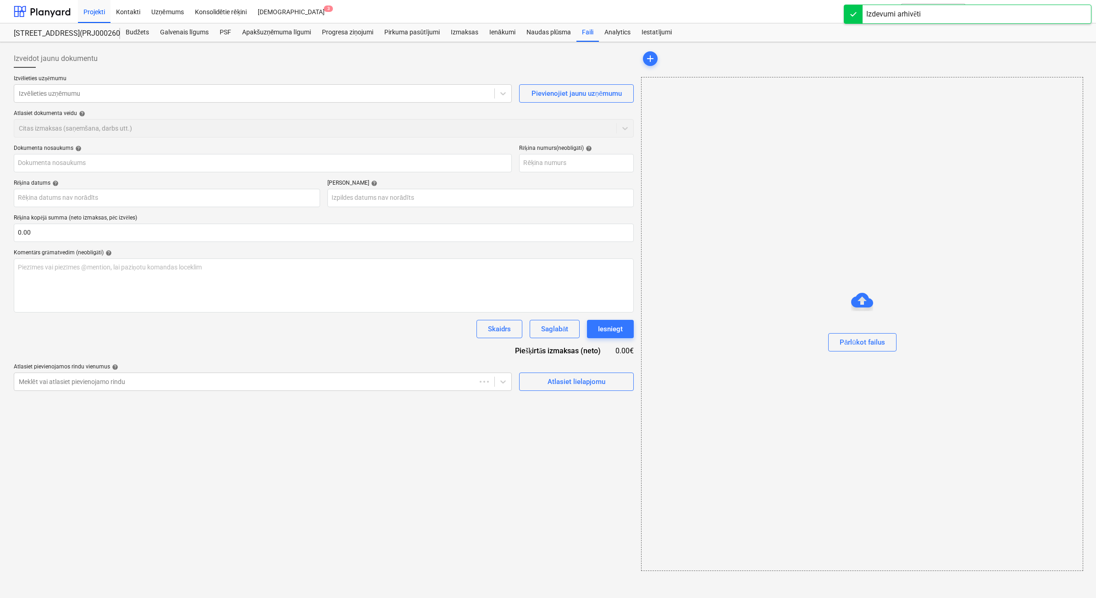
type input "JMJ97411"
type input "[DATE]"
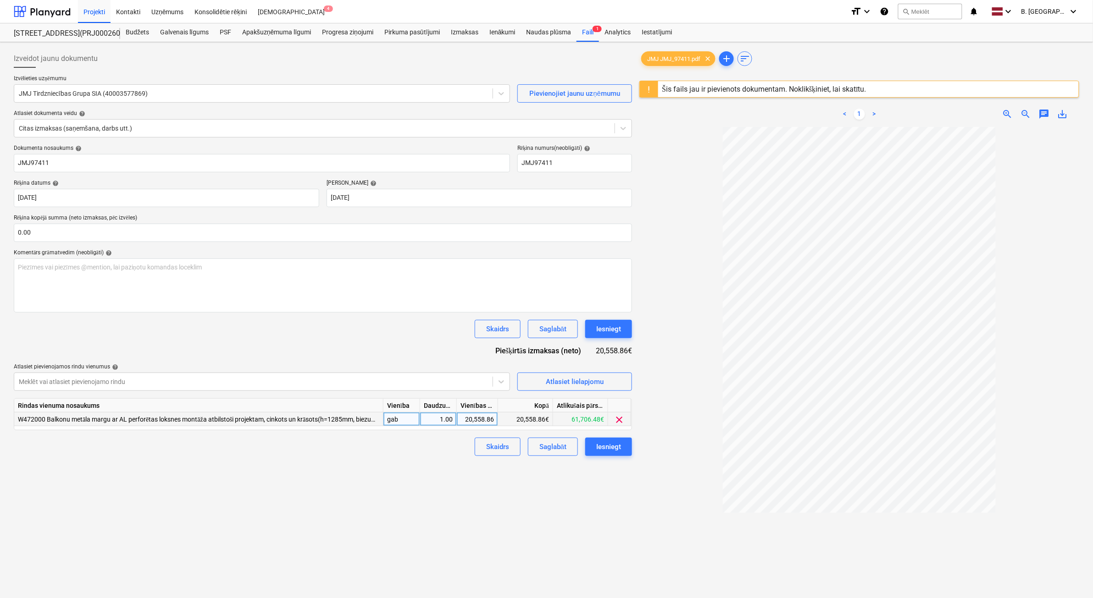
click at [467, 419] on div "20,558.86" at bounding box center [476, 420] width 33 height 14
type input "16990.79"
click at [608, 443] on div "Iesniegt" at bounding box center [608, 447] width 25 height 12
